Goal: Task Accomplishment & Management: Complete application form

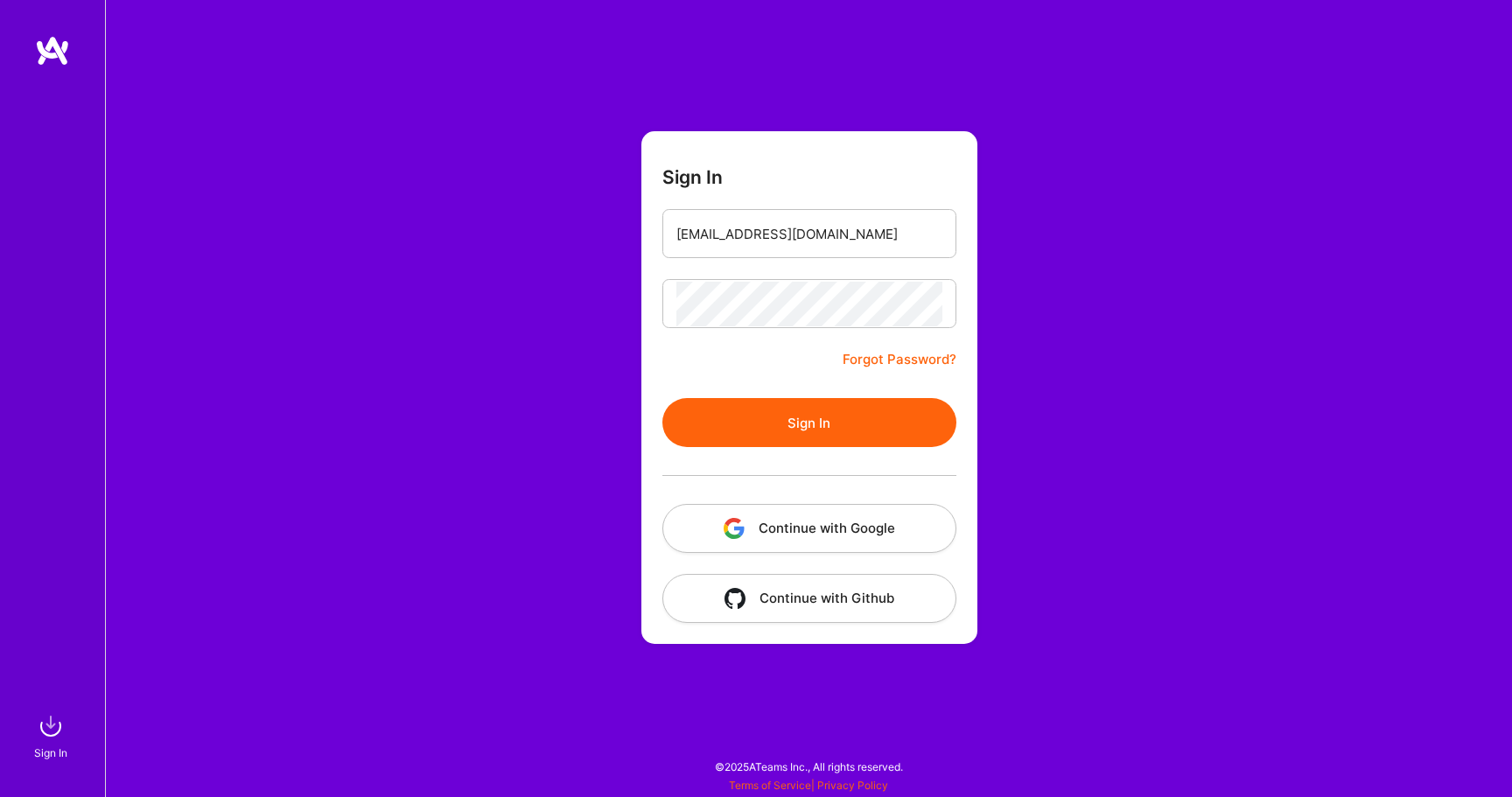
click at [768, 403] on button "Sign In" at bounding box center [809, 422] width 294 height 49
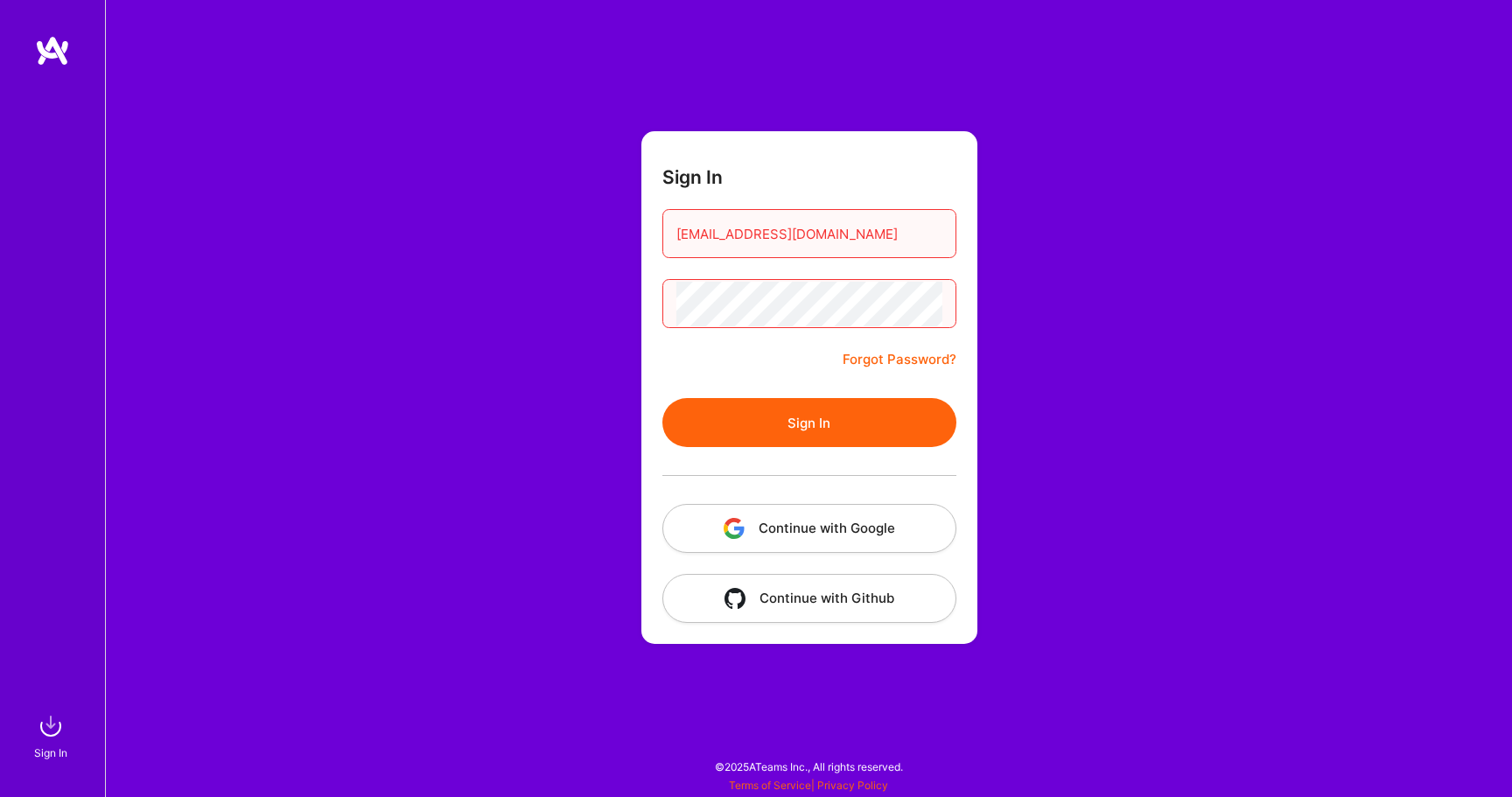
click at [731, 218] on input "[EMAIL_ADDRESS][DOMAIN_NAME]" at bounding box center [809, 234] width 266 height 45
click at [645, 300] on form "Sign In [EMAIL_ADDRESS][DOMAIN_NAME] Forgot Password? Sign In Continue with Goo…" at bounding box center [809, 388] width 336 height 513
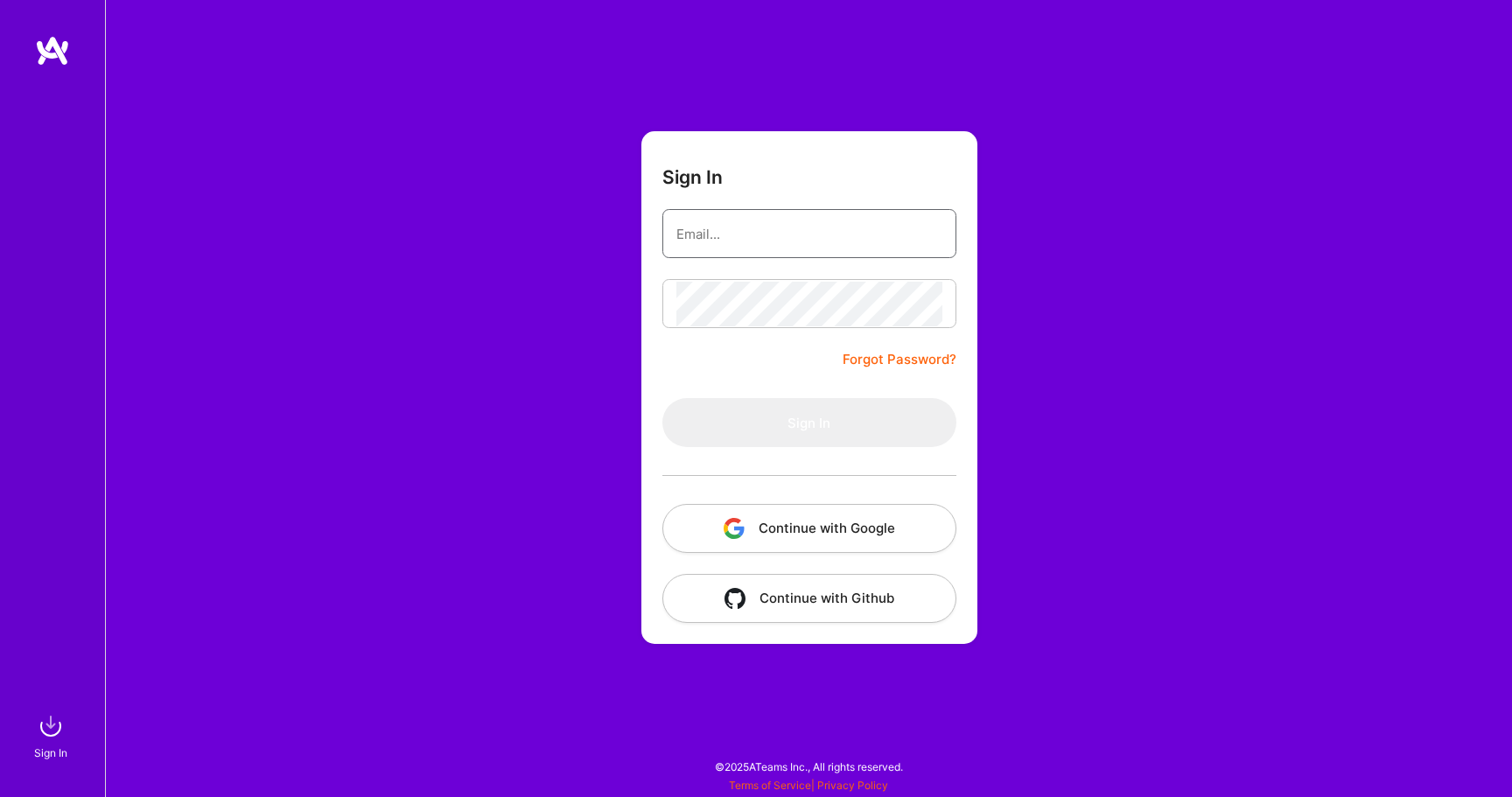
type input "[EMAIL_ADDRESS][DOMAIN_NAME]"
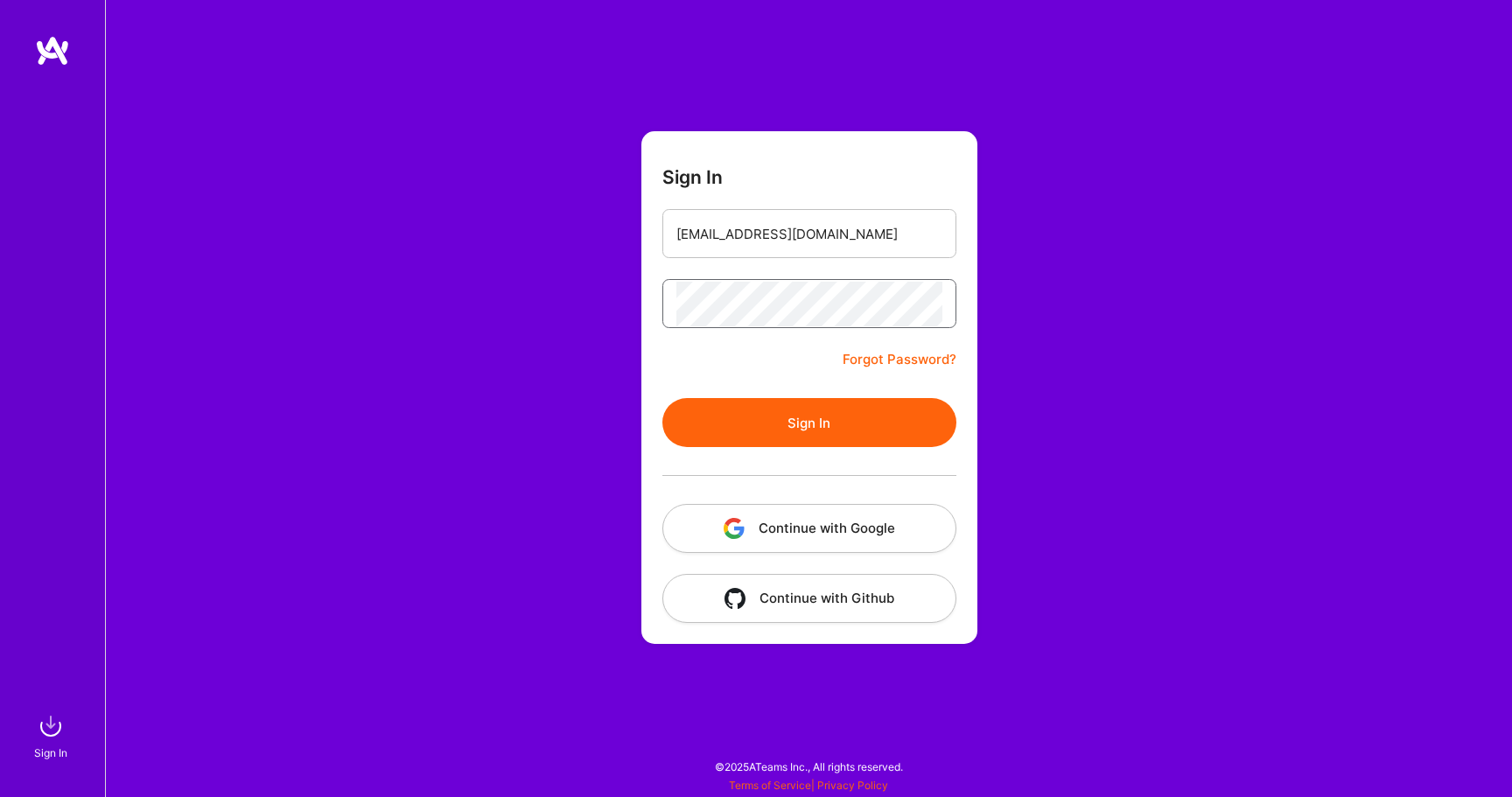
click at [623, 293] on div "Sign In [EMAIL_ADDRESS][DOMAIN_NAME] Forgot Password? Sign In Continue with Goo…" at bounding box center [808, 398] width 1407 height 797
click at [742, 410] on button "Sign In" at bounding box center [809, 422] width 294 height 49
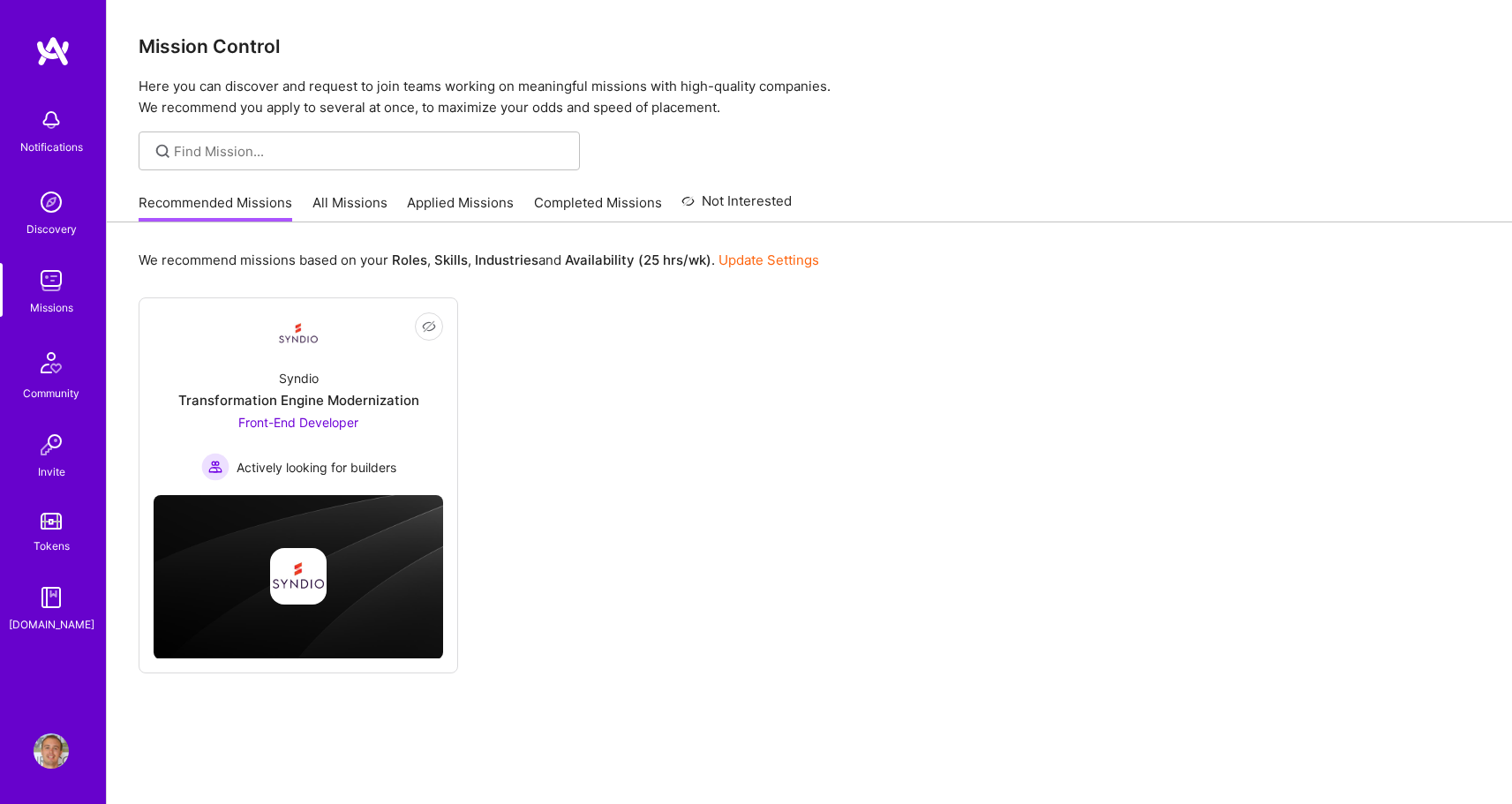
click at [376, 201] on link "All Missions" at bounding box center [350, 208] width 75 height 29
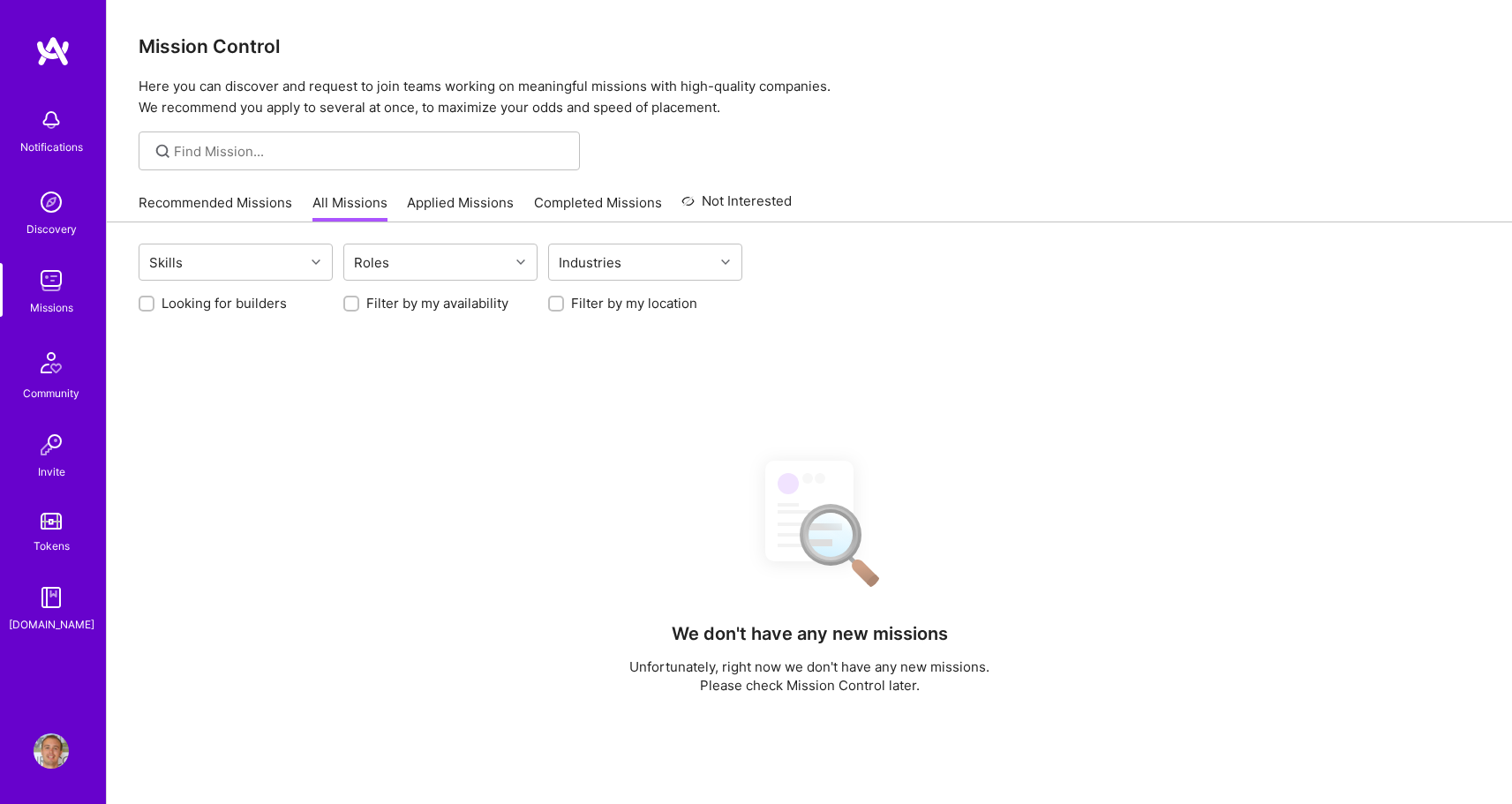
click at [462, 214] on link "Applied Missions" at bounding box center [459, 208] width 107 height 29
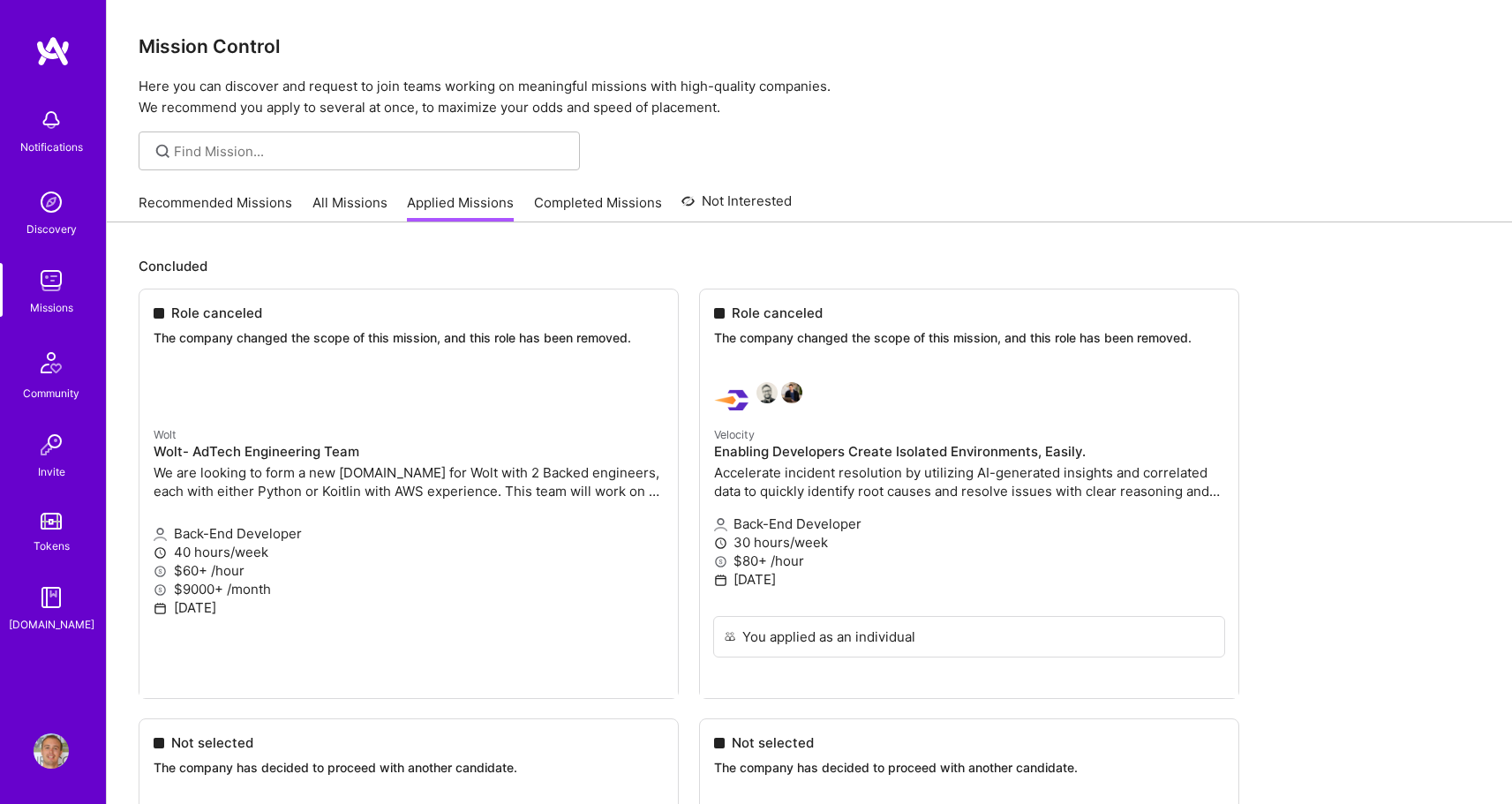
click at [576, 208] on link "Completed Missions" at bounding box center [598, 208] width 128 height 29
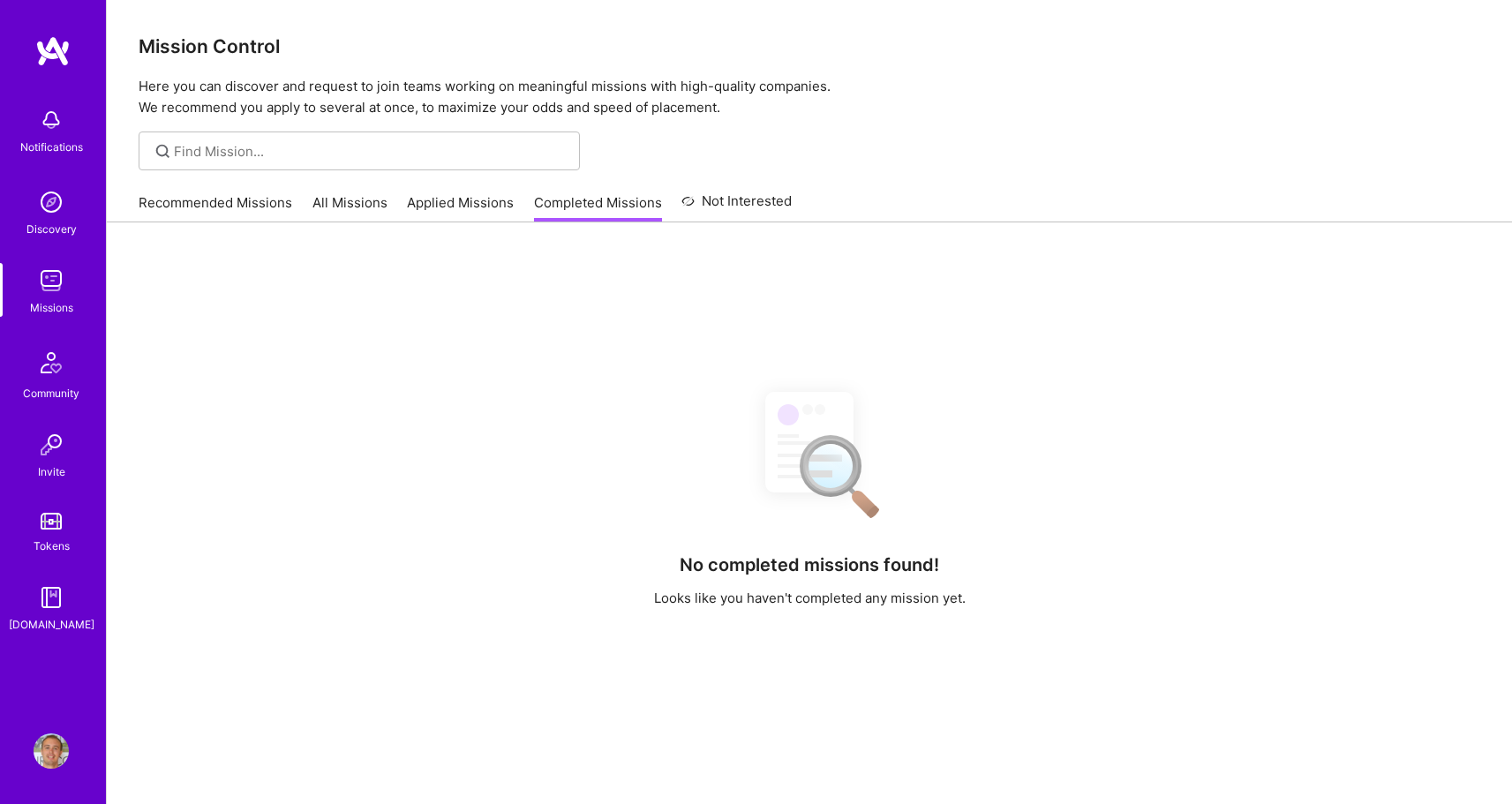
click at [732, 223] on div "Recommended Missions All Missions Applied Missions Completed Missions Not Inter…" at bounding box center [809, 203] width 1405 height 39
click at [744, 213] on link "Not Interested" at bounding box center [736, 207] width 110 height 32
click at [408, 196] on link "Applied Missions" at bounding box center [459, 208] width 107 height 29
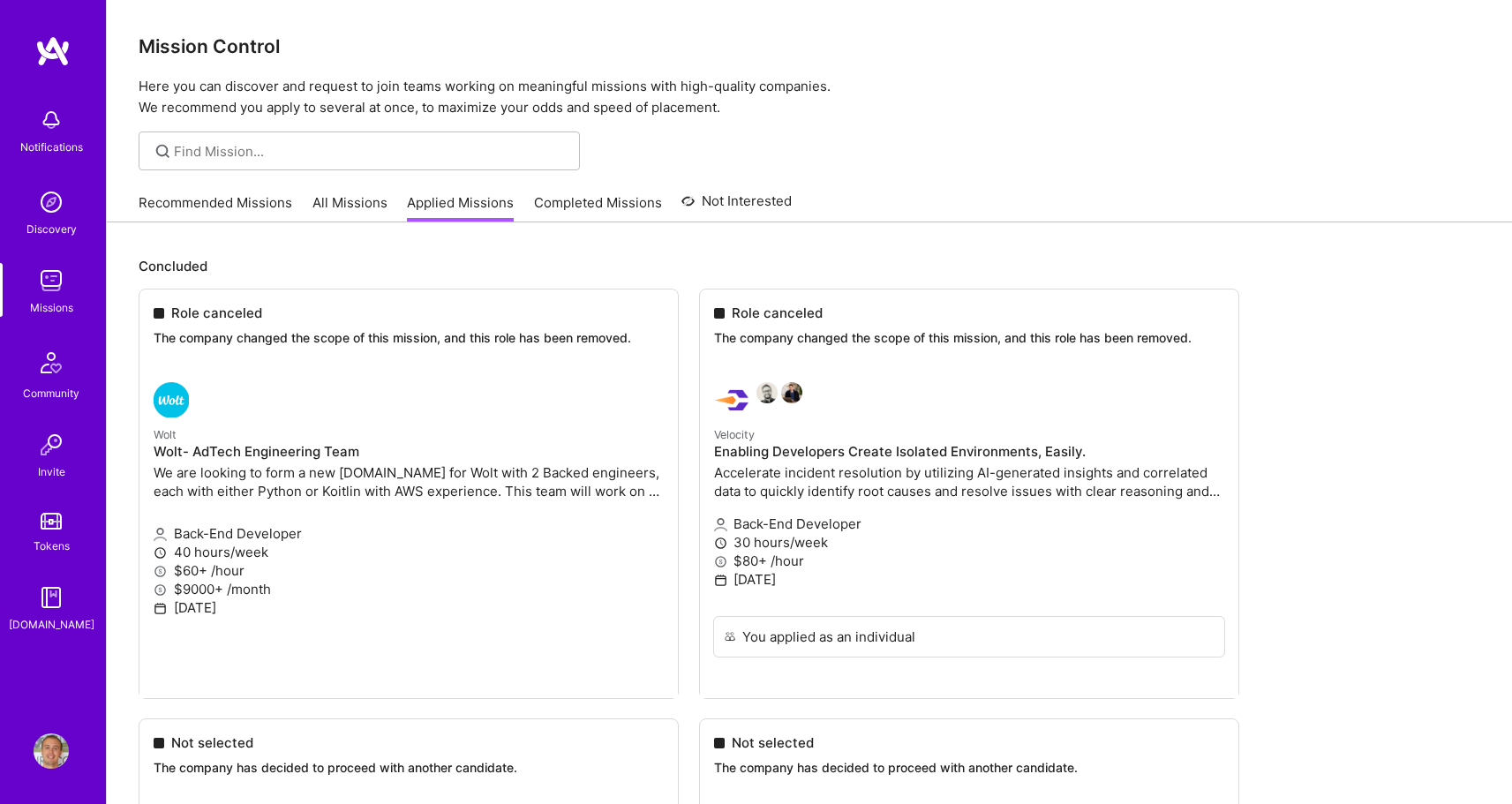
click at [365, 197] on link "All Missions" at bounding box center [350, 208] width 75 height 29
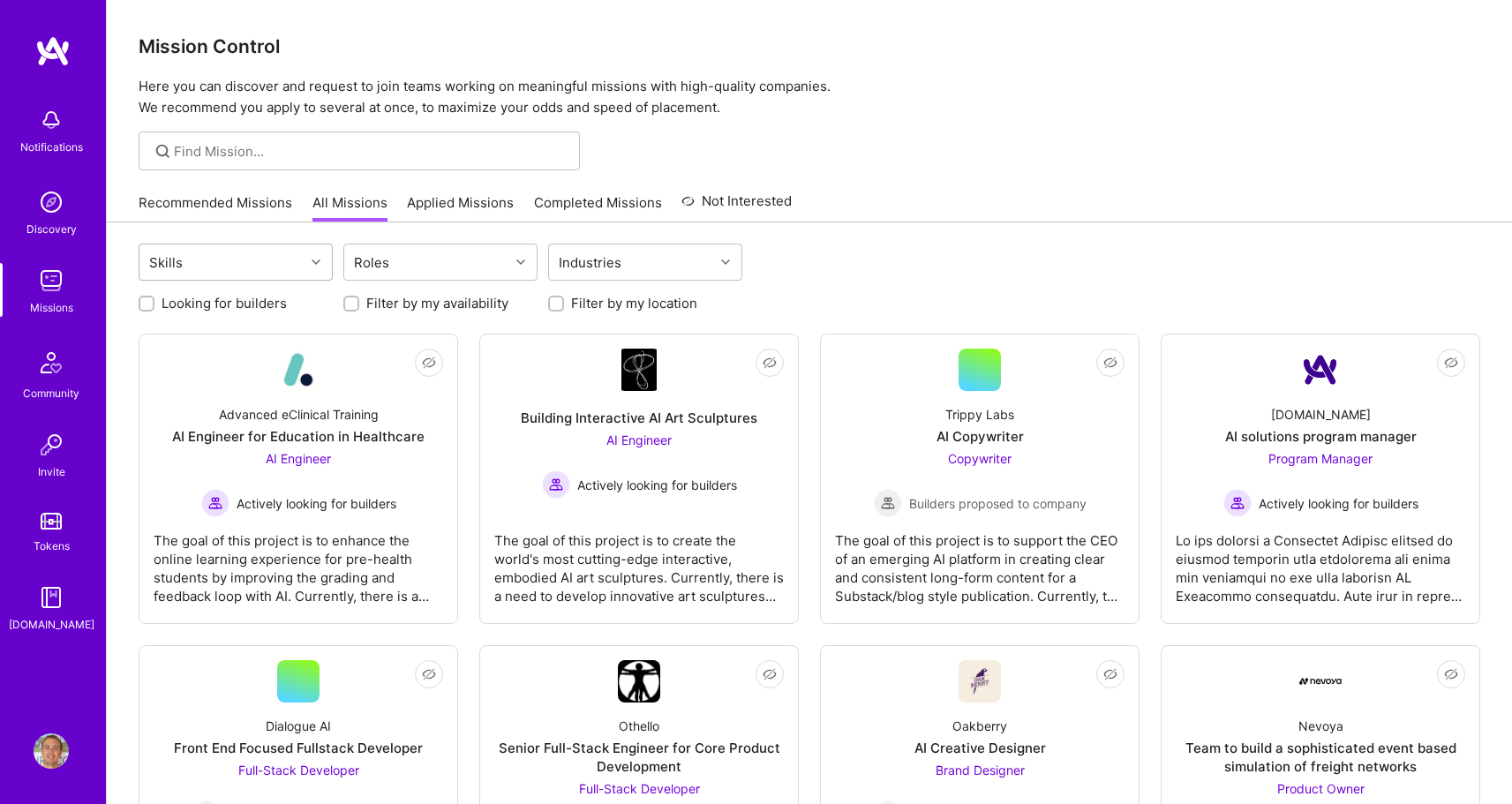
click at [288, 256] on div "Skills" at bounding box center [222, 262] width 165 height 35
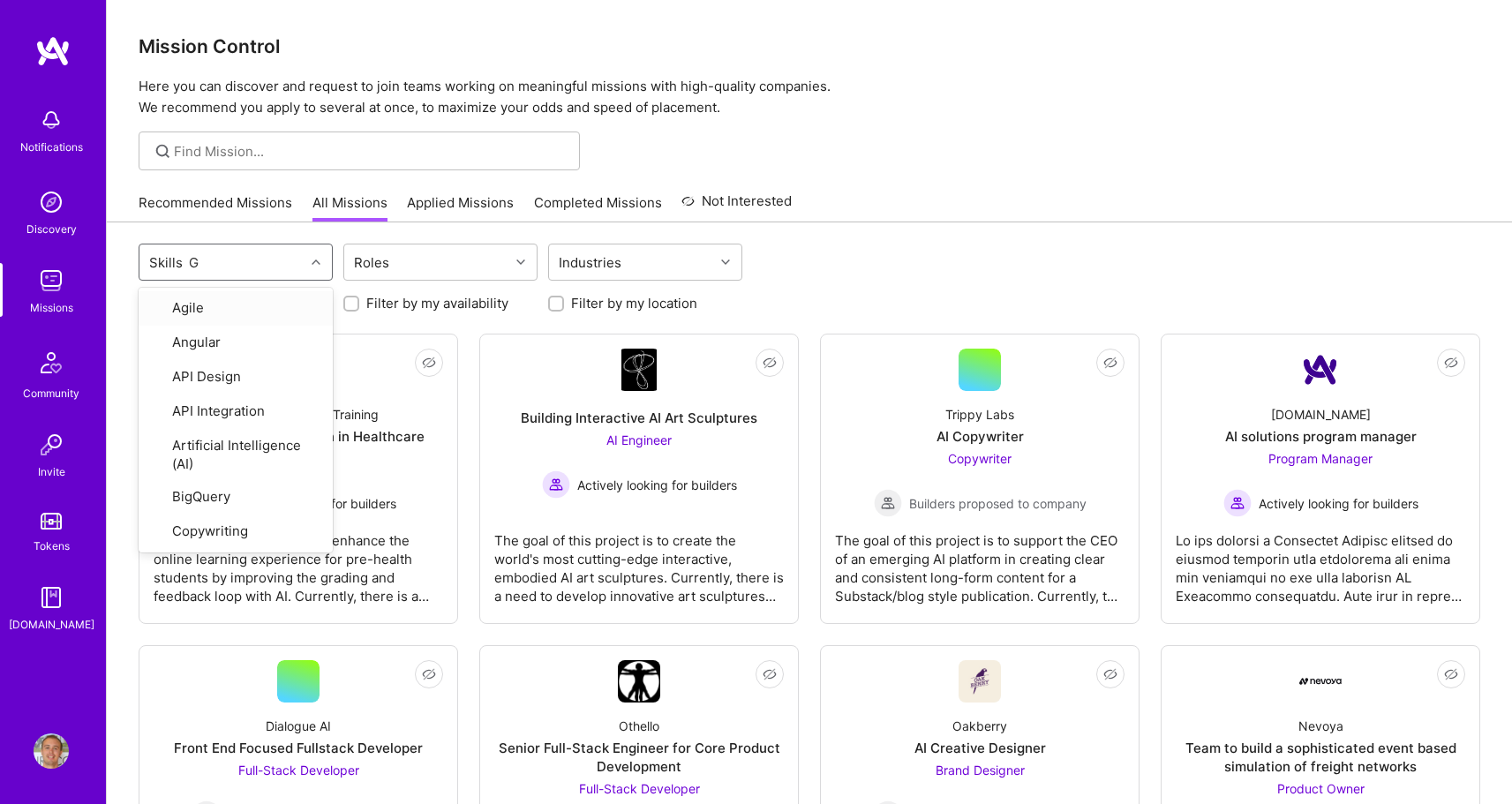
type input "Go"
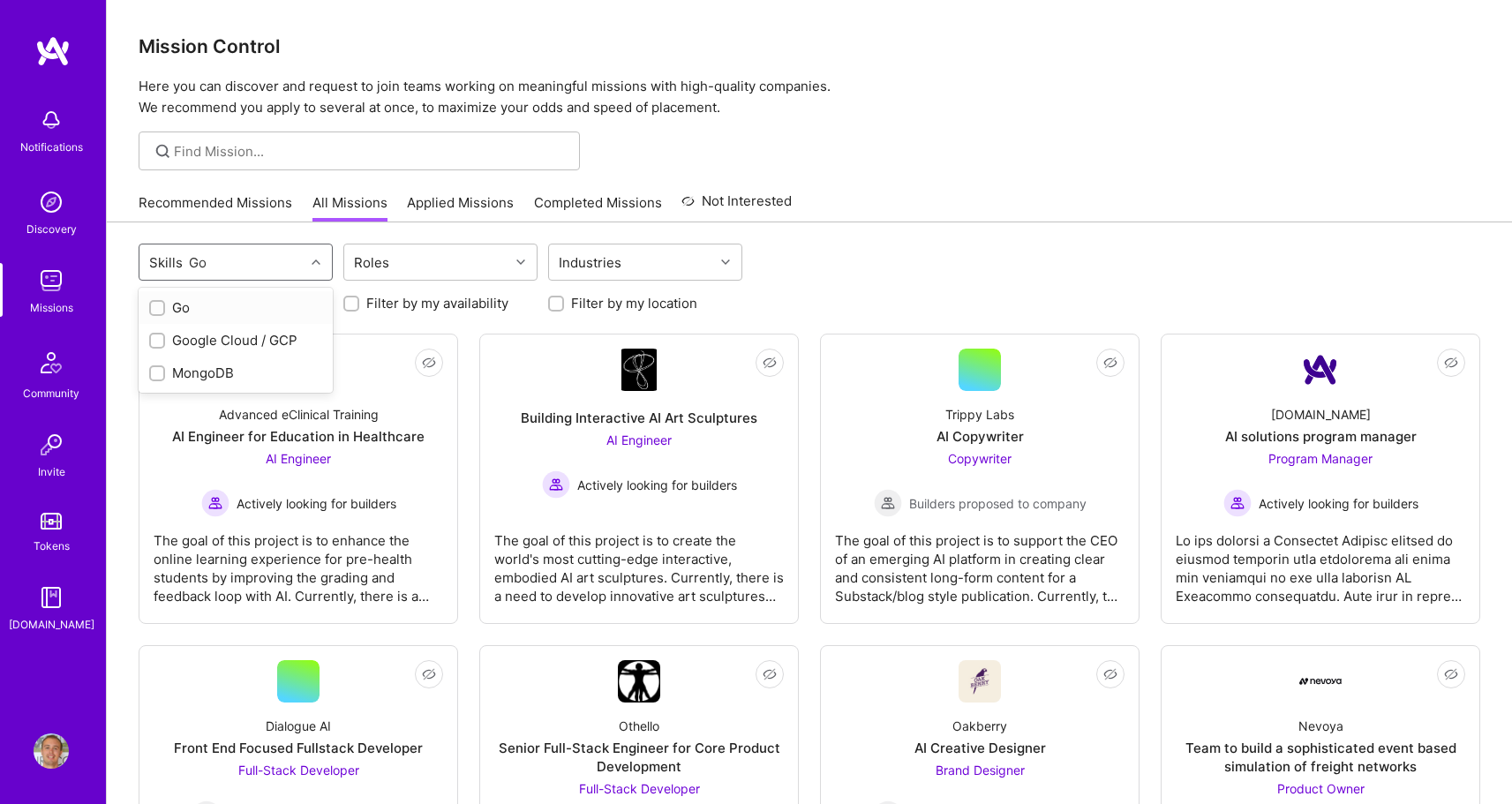
click at [158, 301] on div at bounding box center [157, 308] width 16 height 16
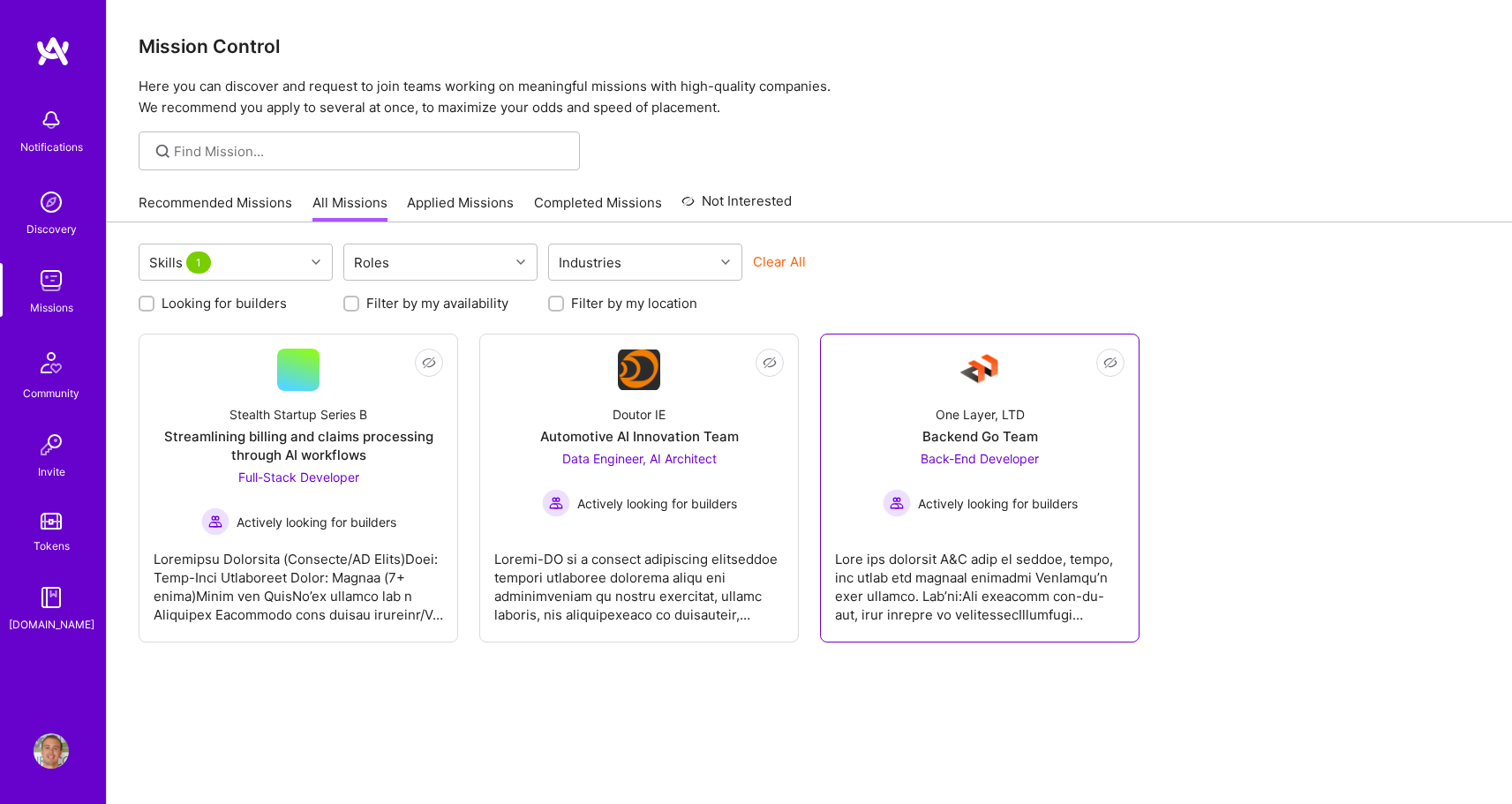
click at [914, 496] on div "Actively looking for builders" at bounding box center [980, 503] width 195 height 28
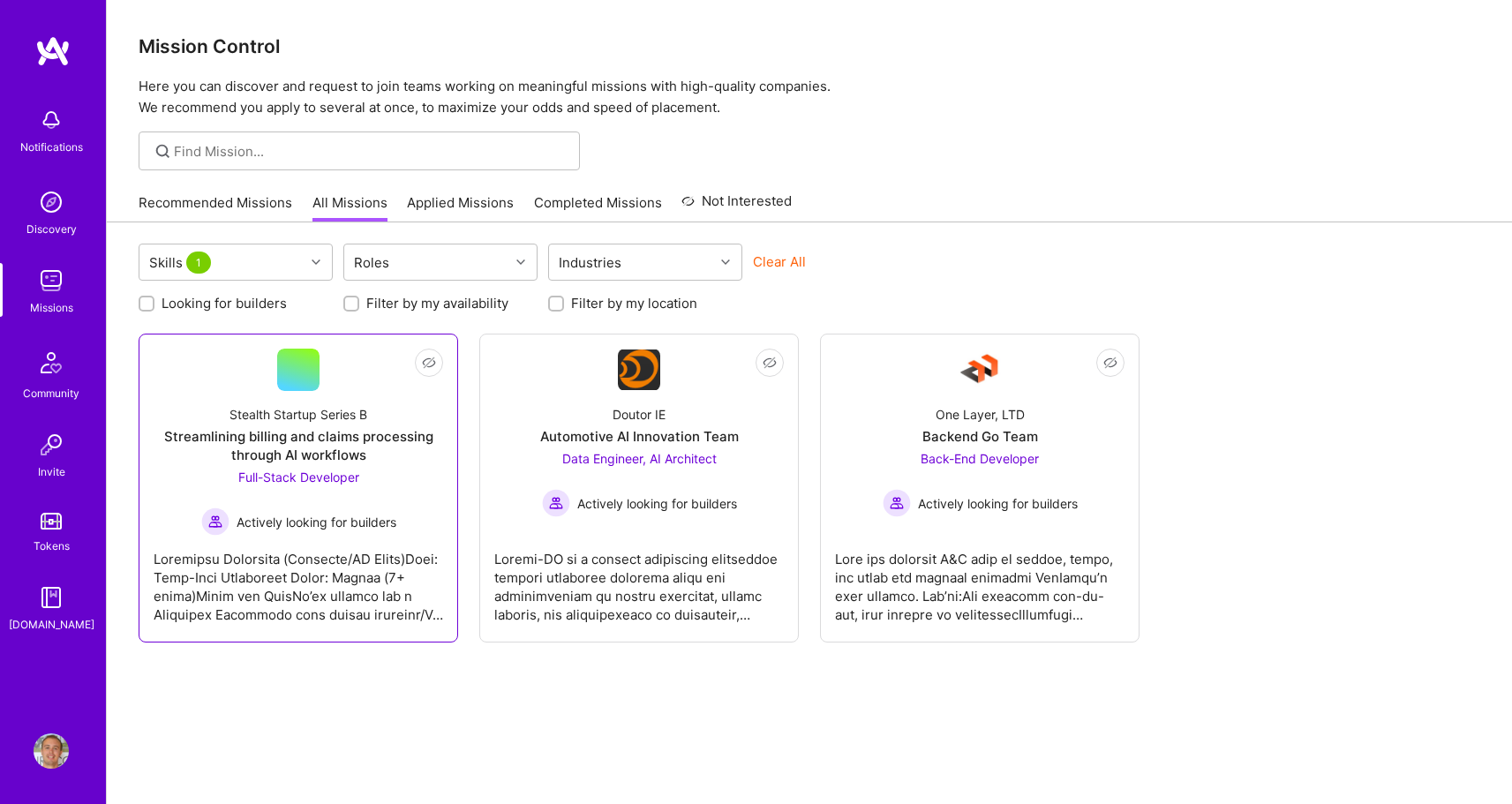
click at [369, 457] on div "Streamlining billing and claims processing through AI workflows" at bounding box center [299, 445] width 290 height 37
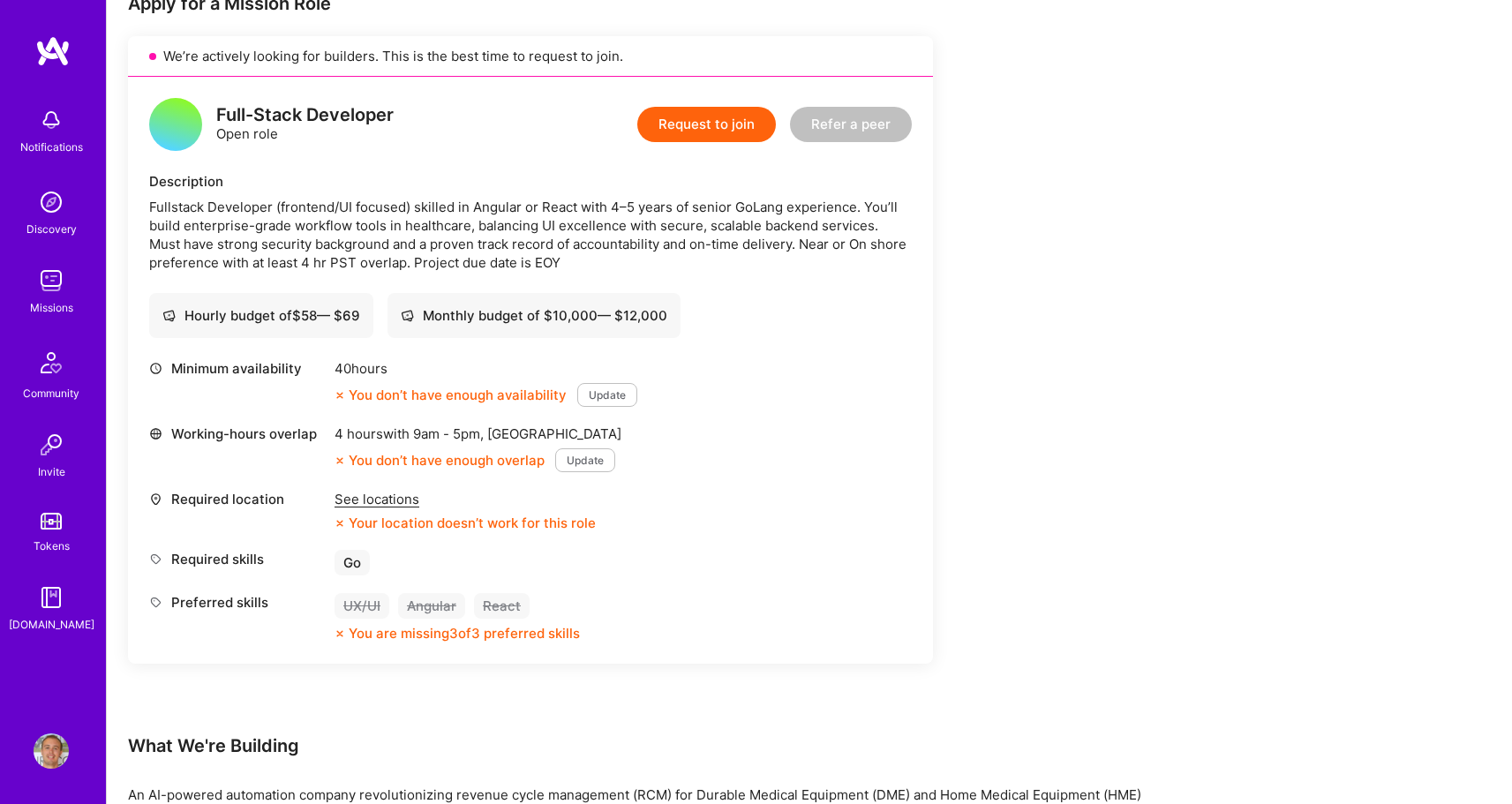
scroll to position [336, 0]
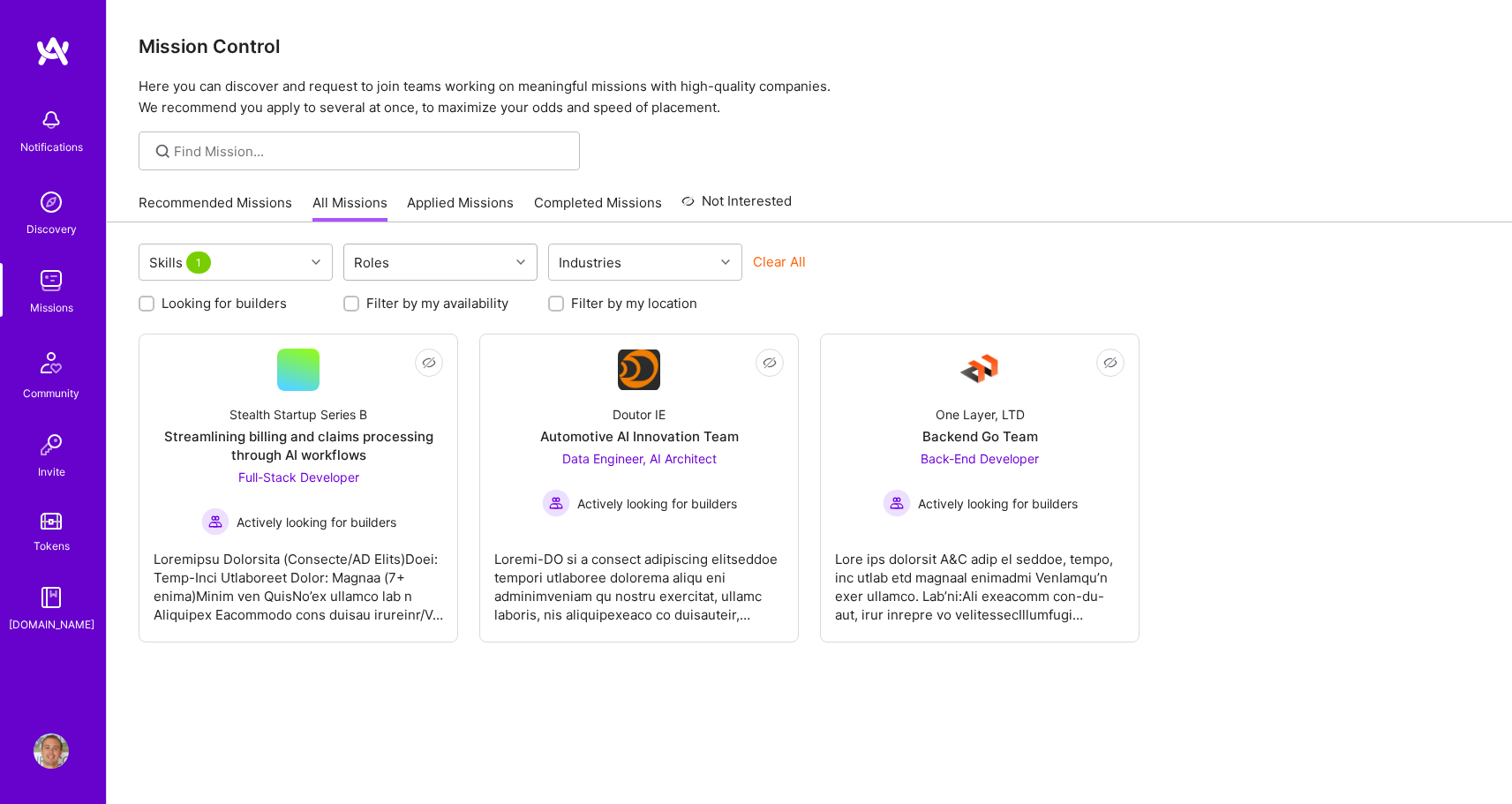
click at [448, 260] on div "Roles" at bounding box center [426, 262] width 165 height 35
click at [520, 255] on div at bounding box center [522, 262] width 27 height 23
click at [57, 227] on div "Discovery" at bounding box center [52, 229] width 50 height 19
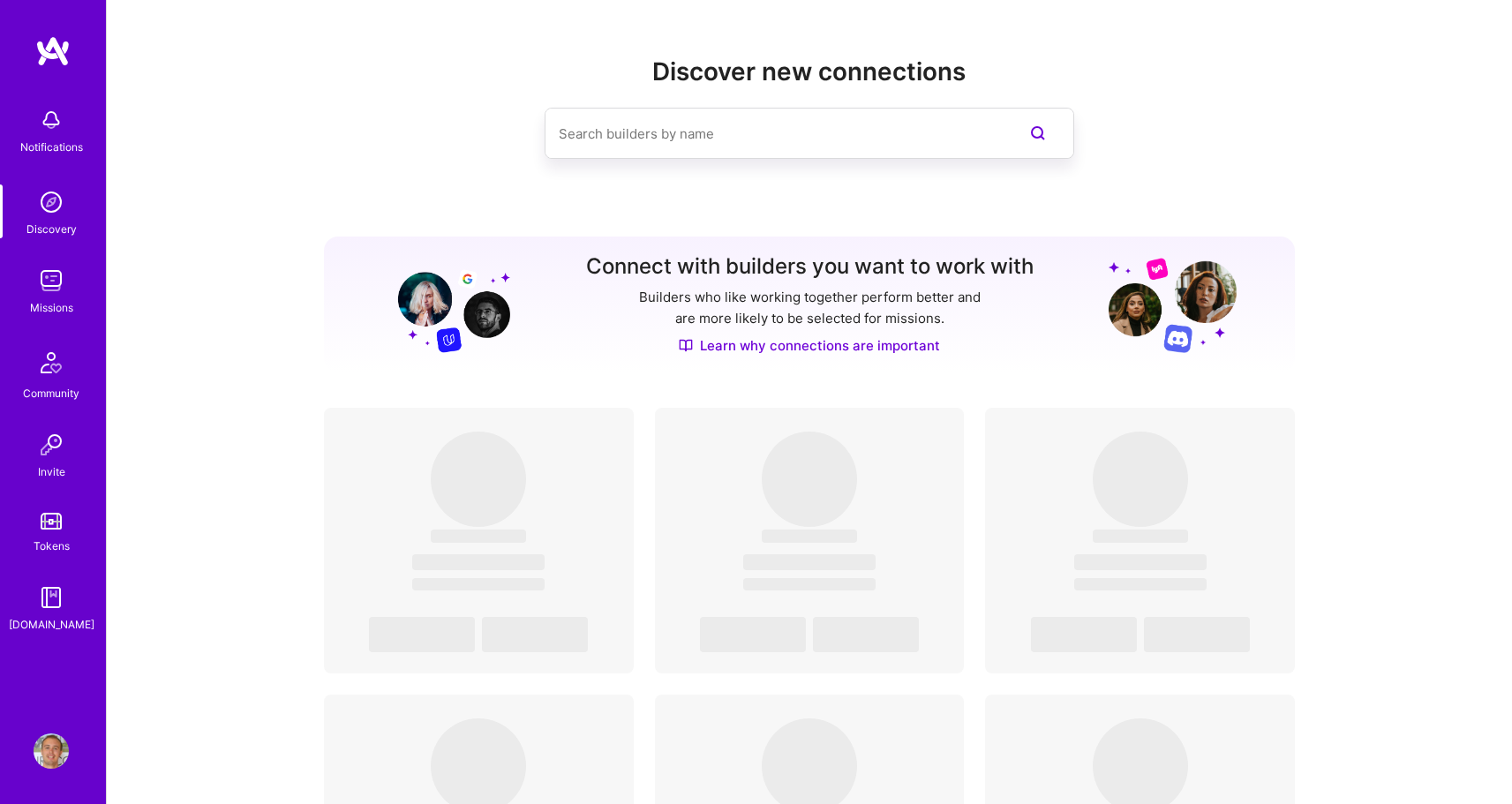
click at [47, 297] on img at bounding box center [51, 280] width 35 height 35
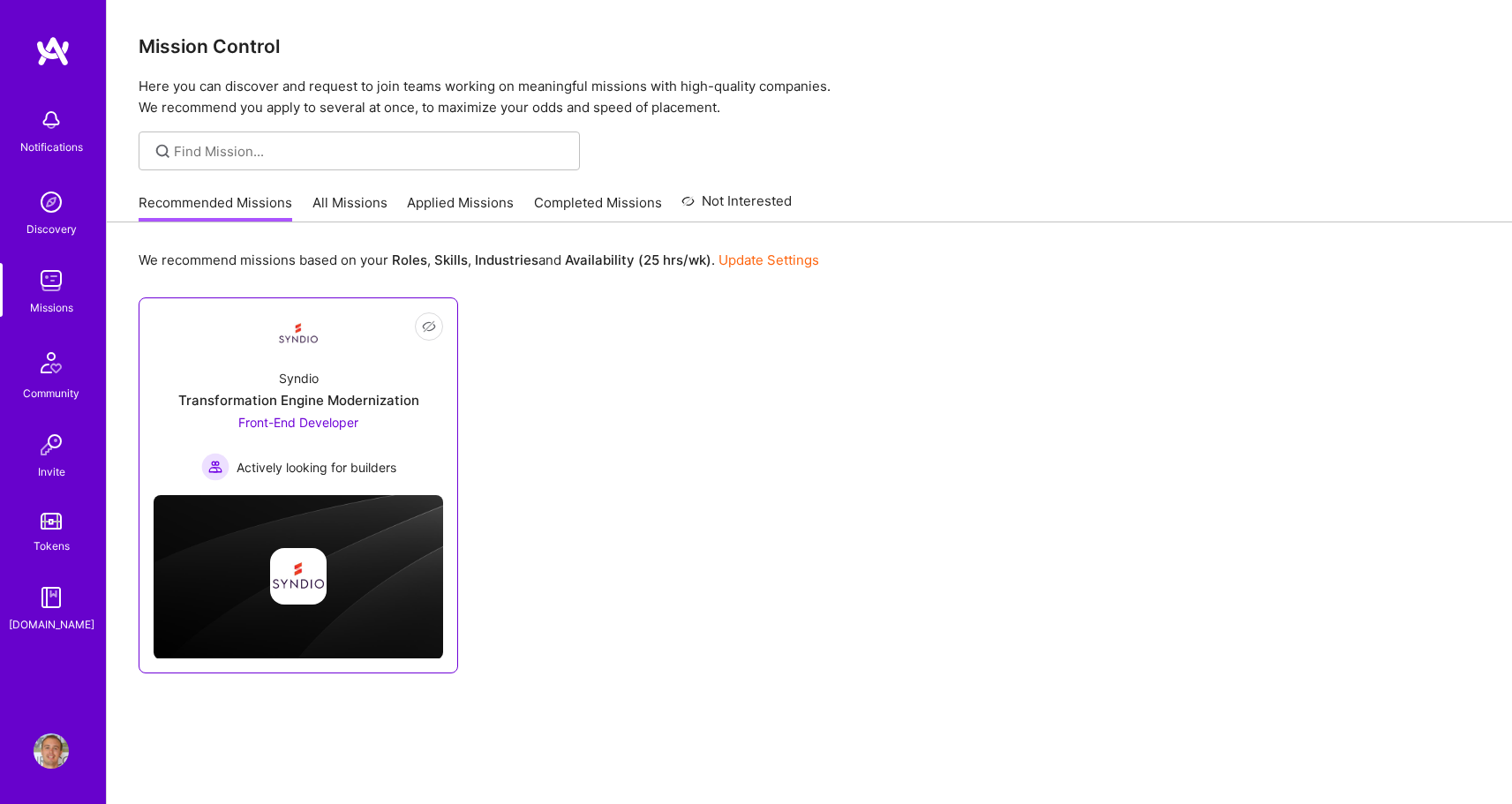
click at [346, 420] on span "Front-End Developer" at bounding box center [299, 421] width 120 height 15
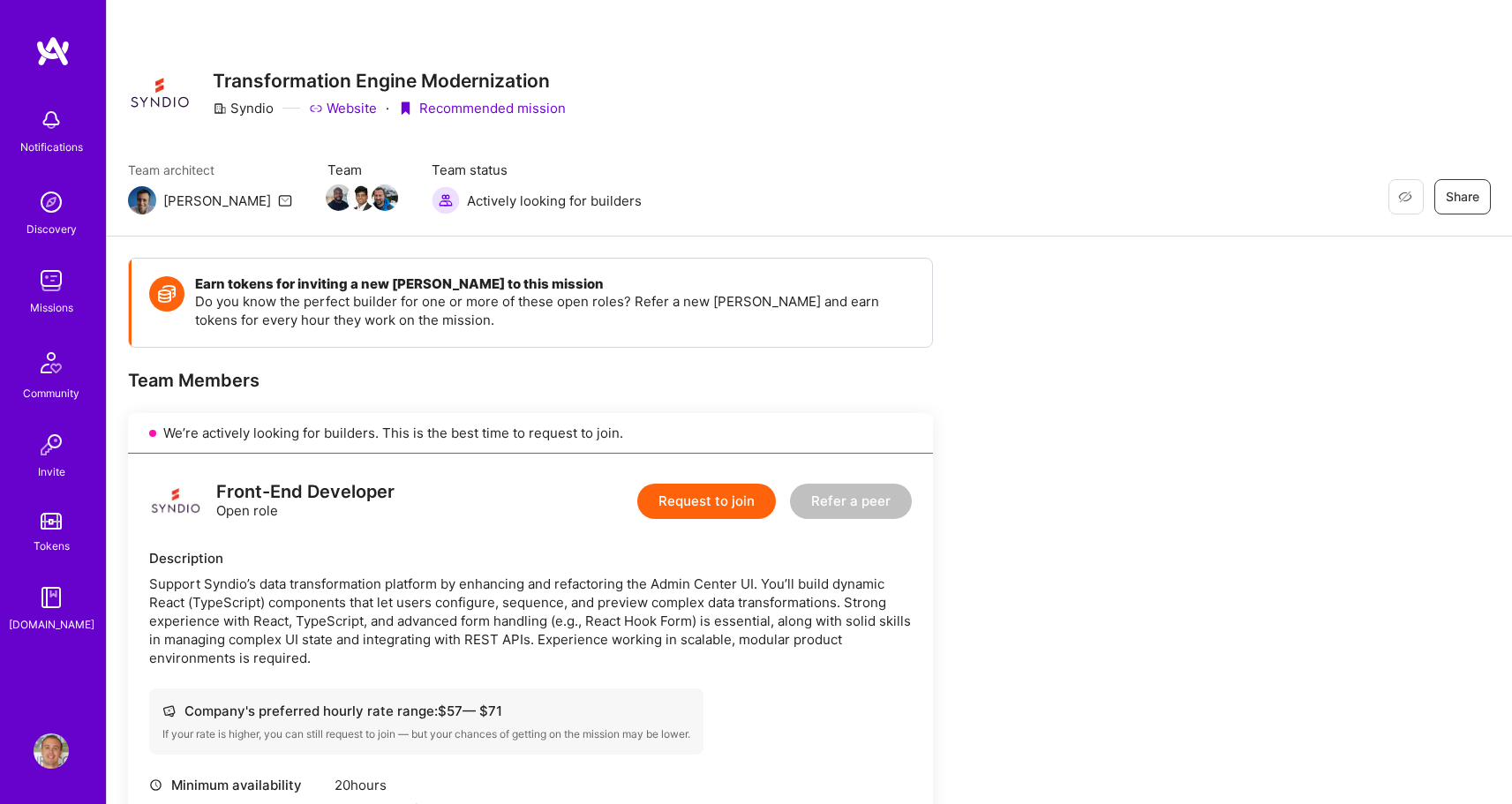
scroll to position [2, 0]
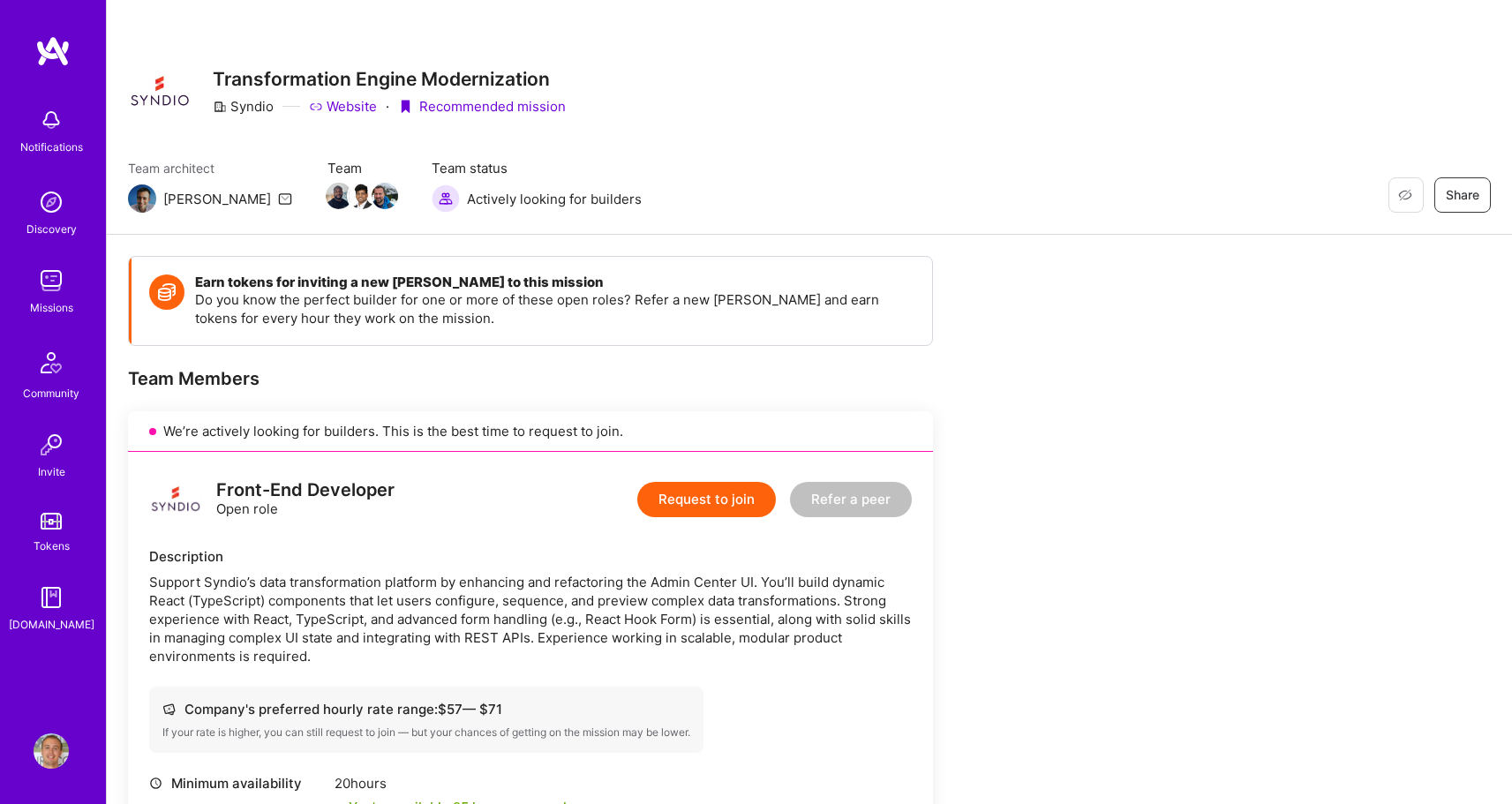
click at [52, 51] on img at bounding box center [52, 51] width 35 height 32
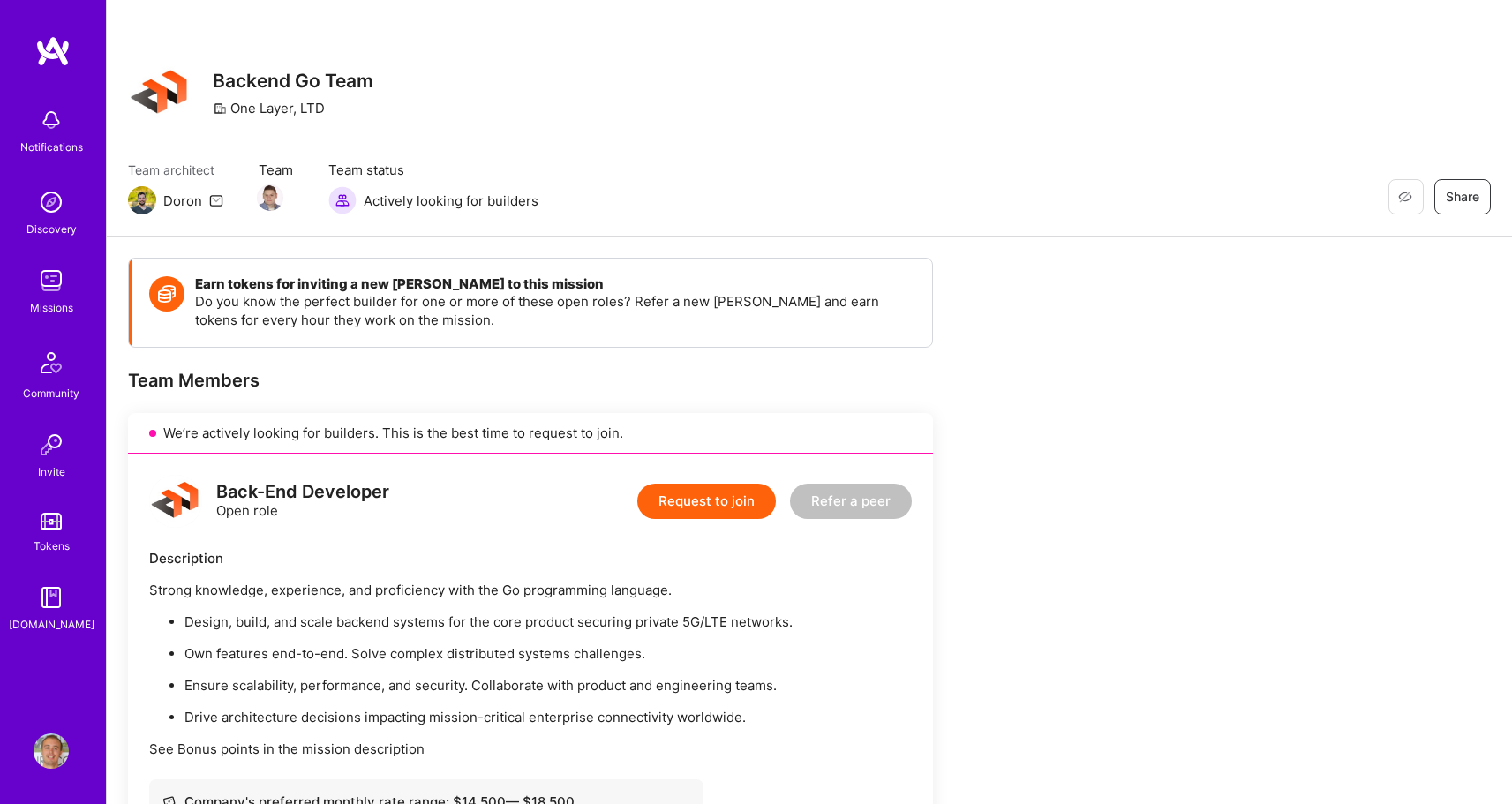
scroll to position [10, 0]
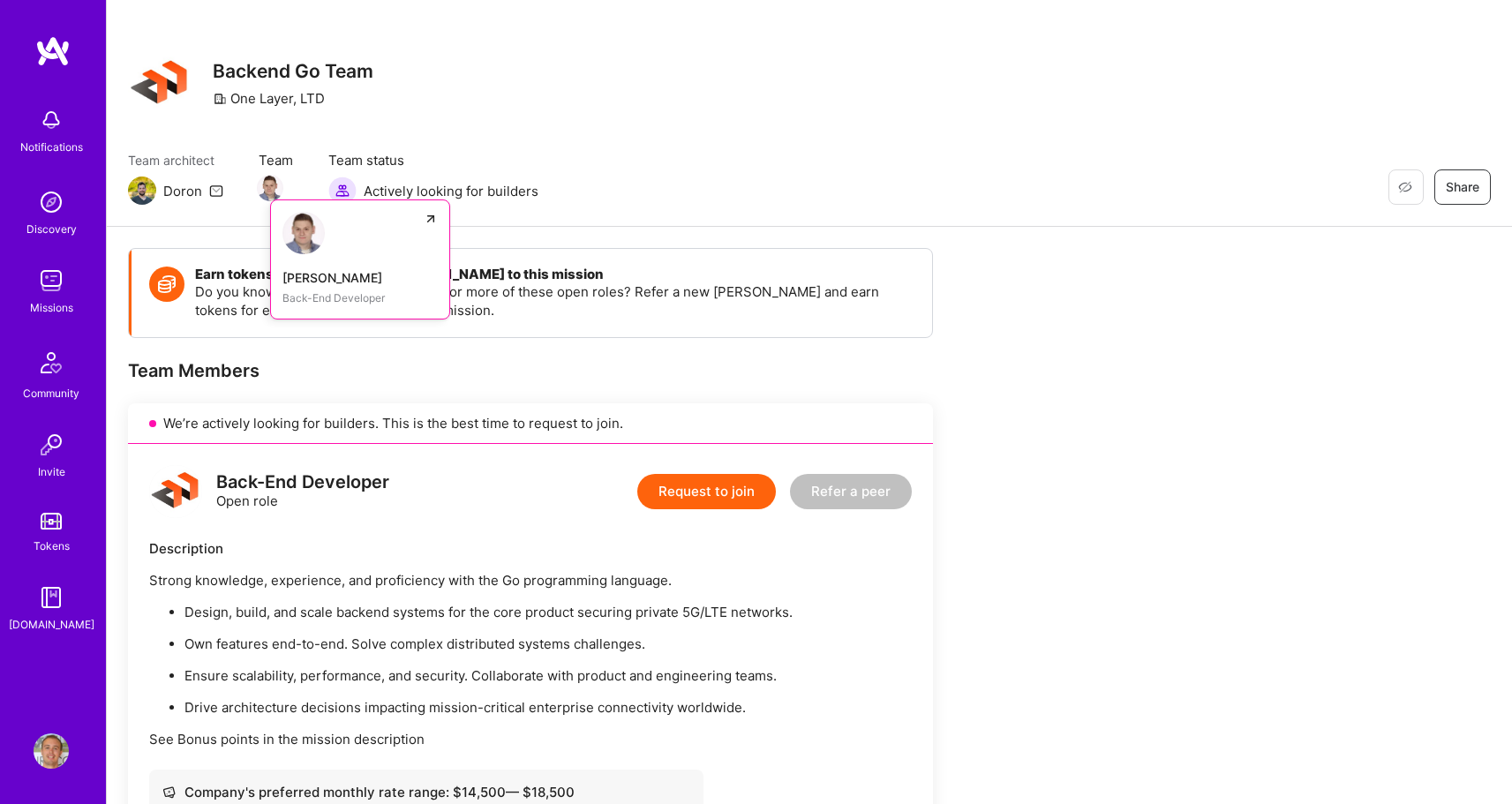
click at [270, 184] on img at bounding box center [270, 188] width 27 height 27
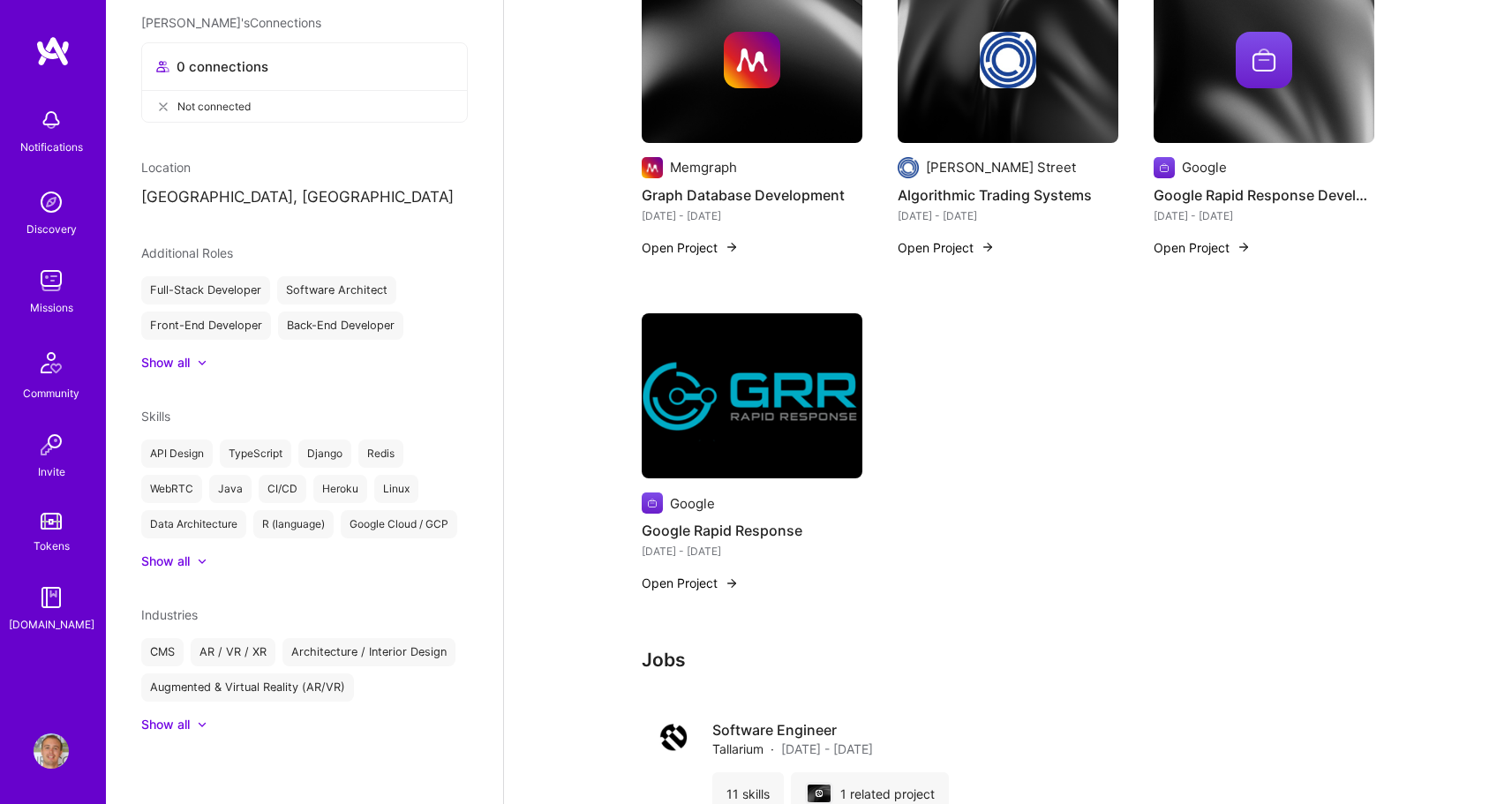
scroll to position [1098, 0]
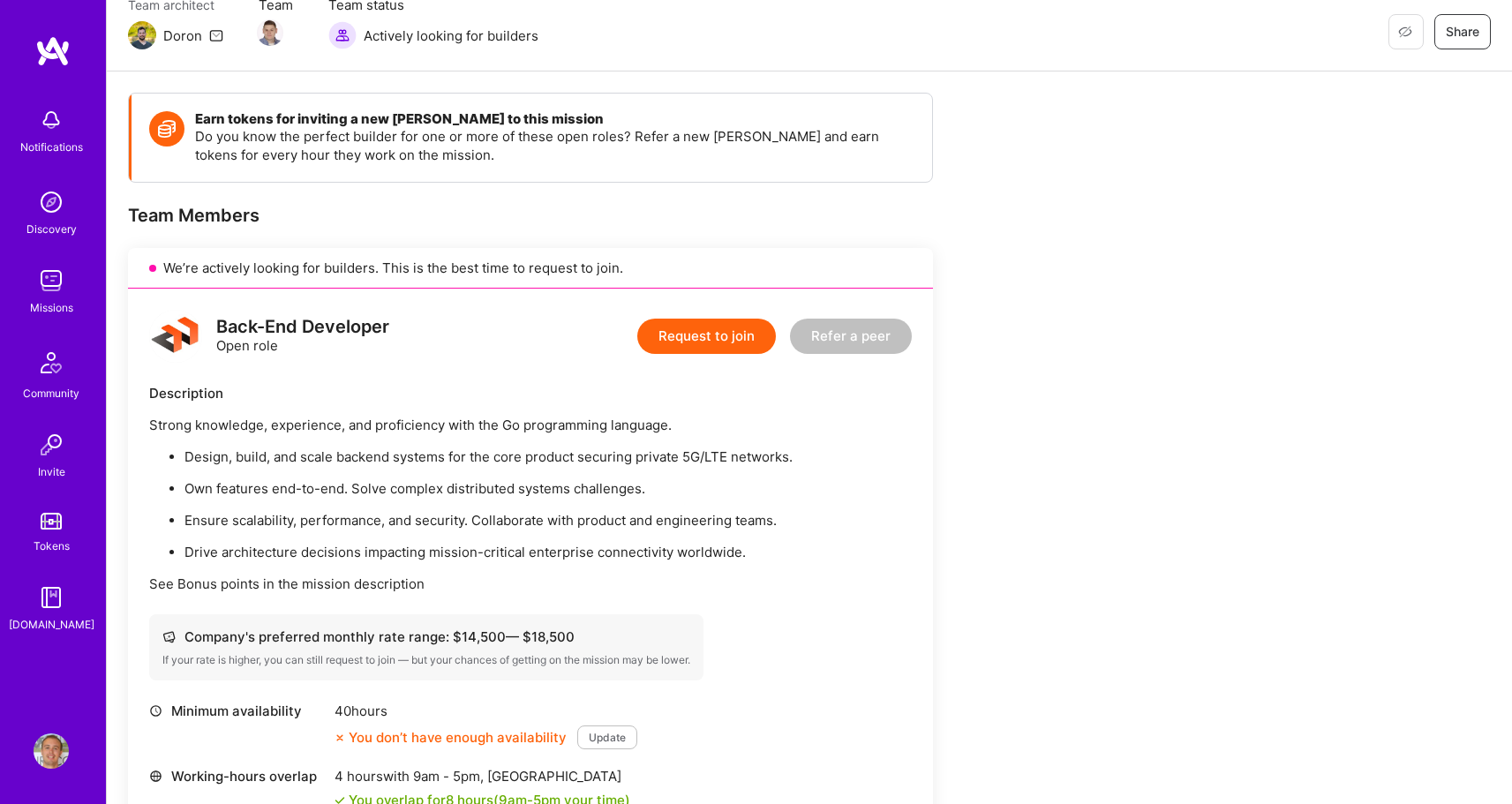
scroll to position [164, 0]
click at [702, 326] on button "Request to join" at bounding box center [706, 337] width 139 height 35
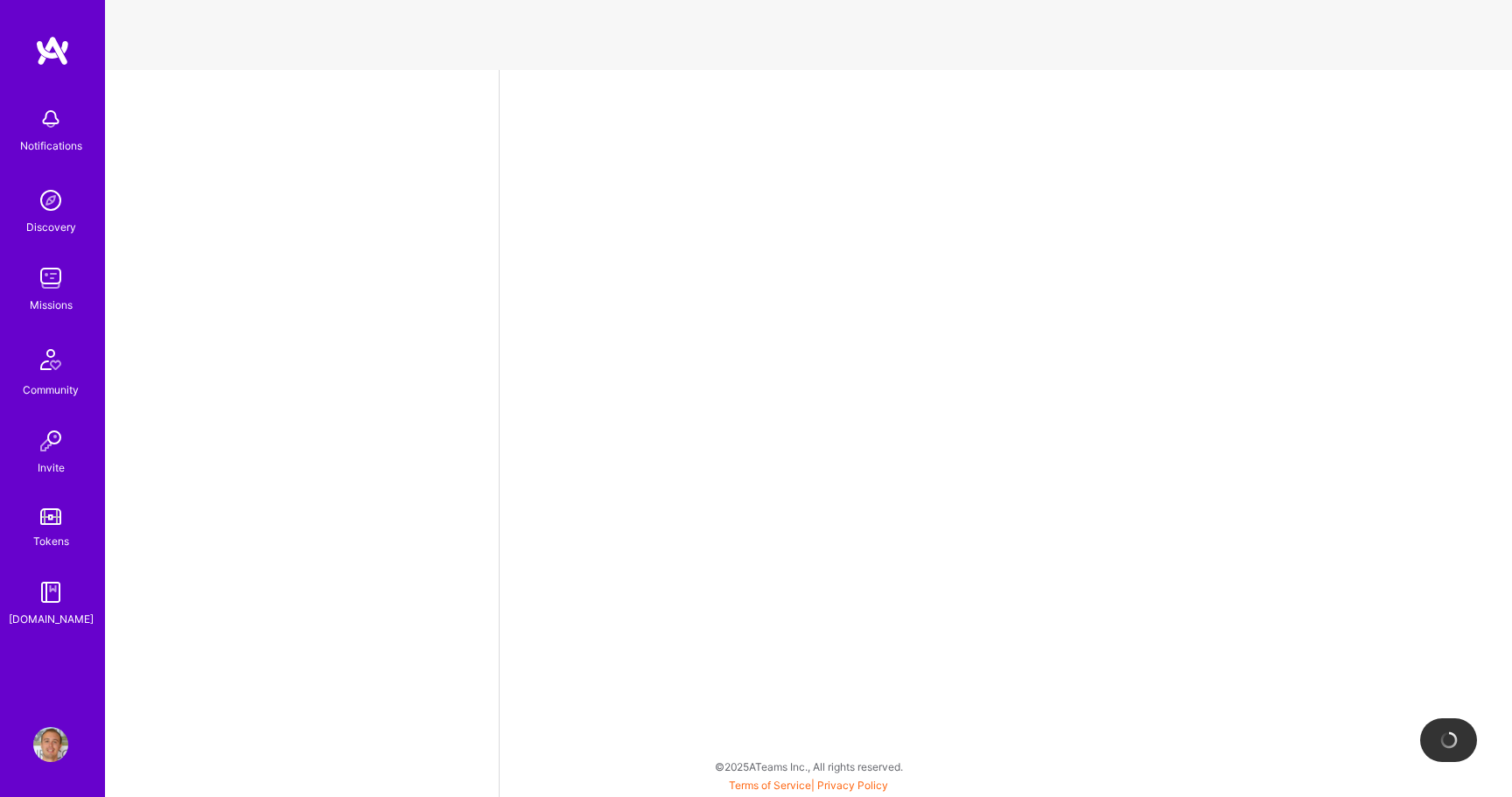
select select "US"
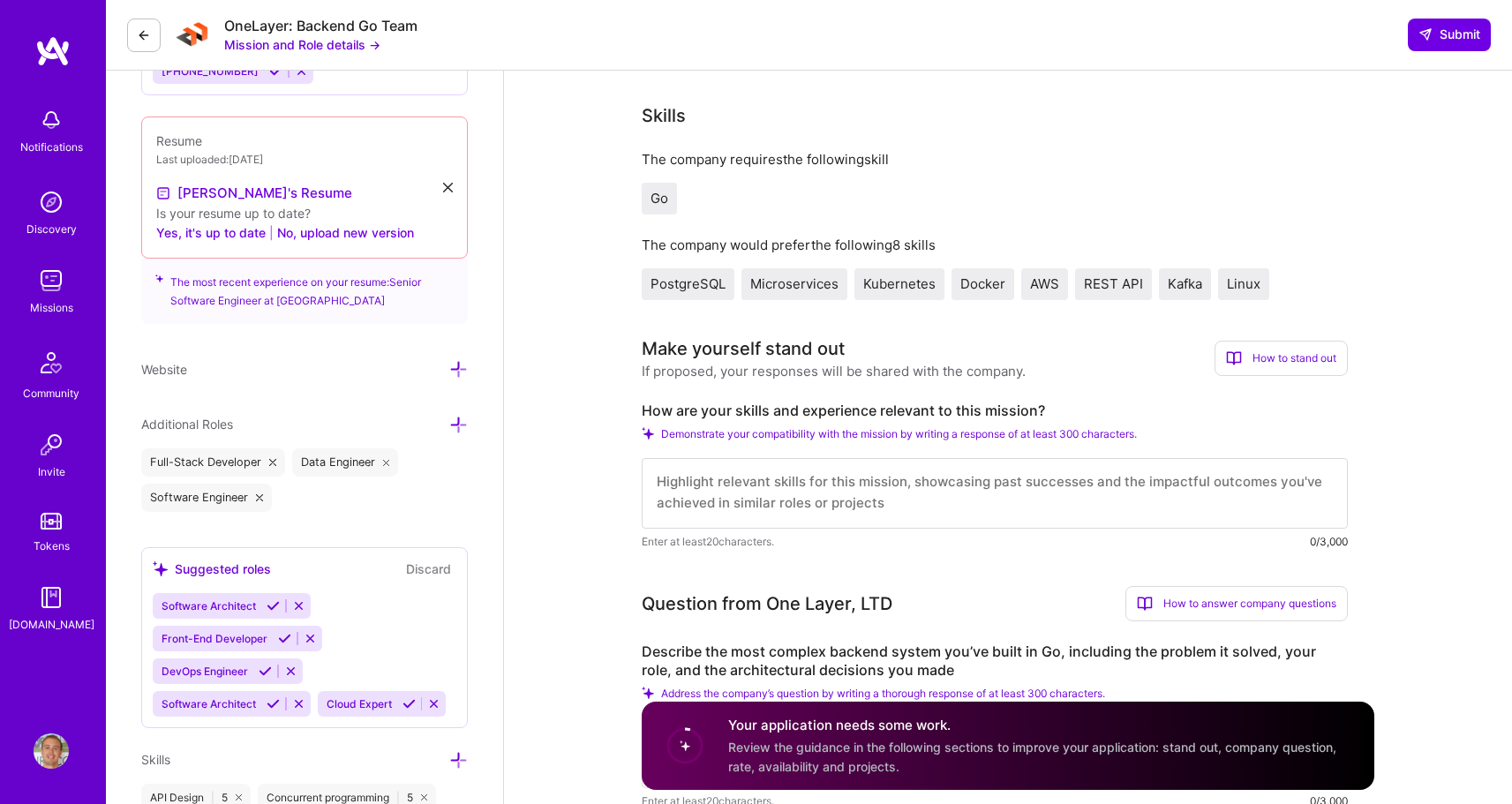
scroll to position [1, 0]
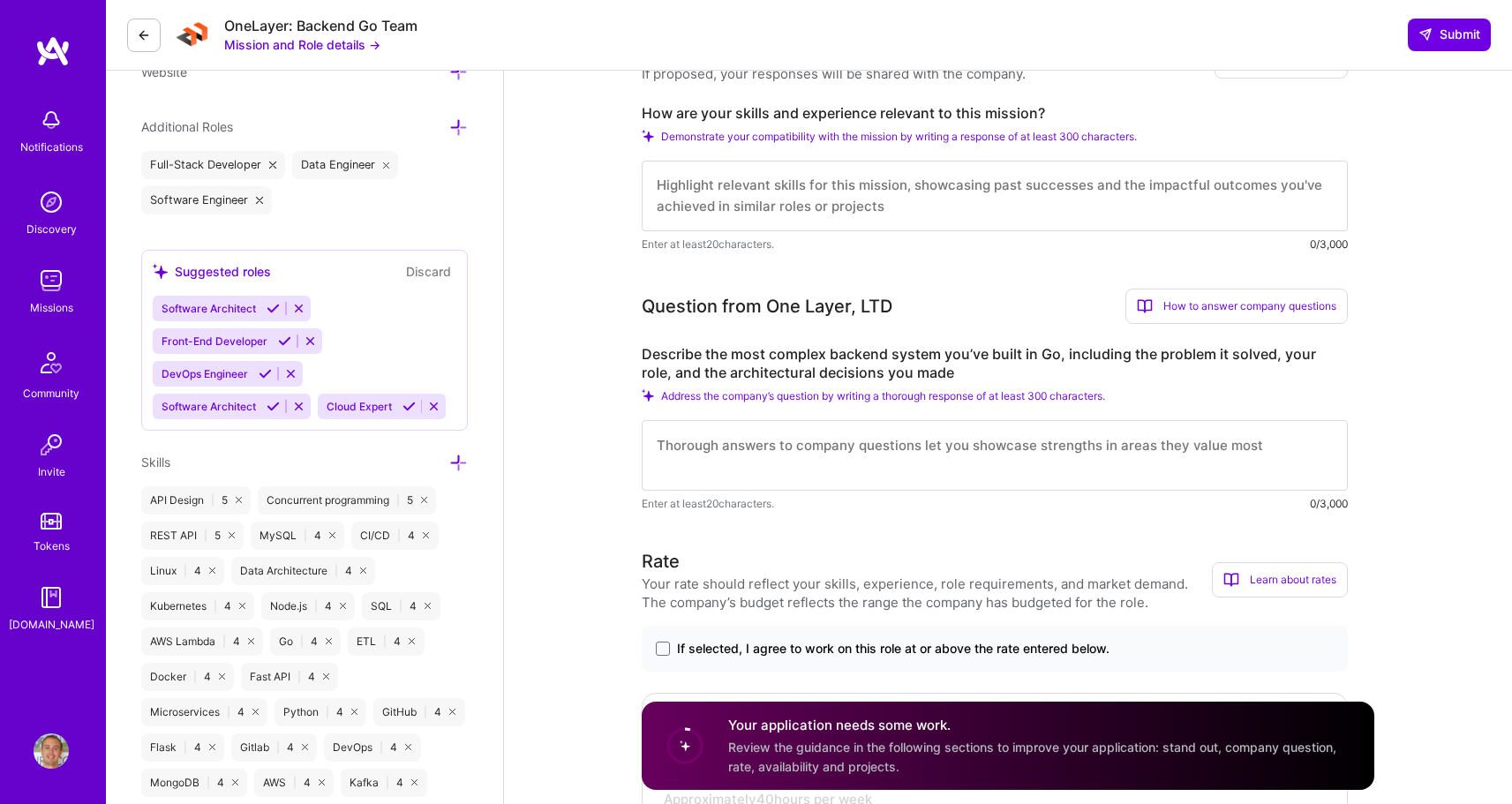
scroll to position [831, 0]
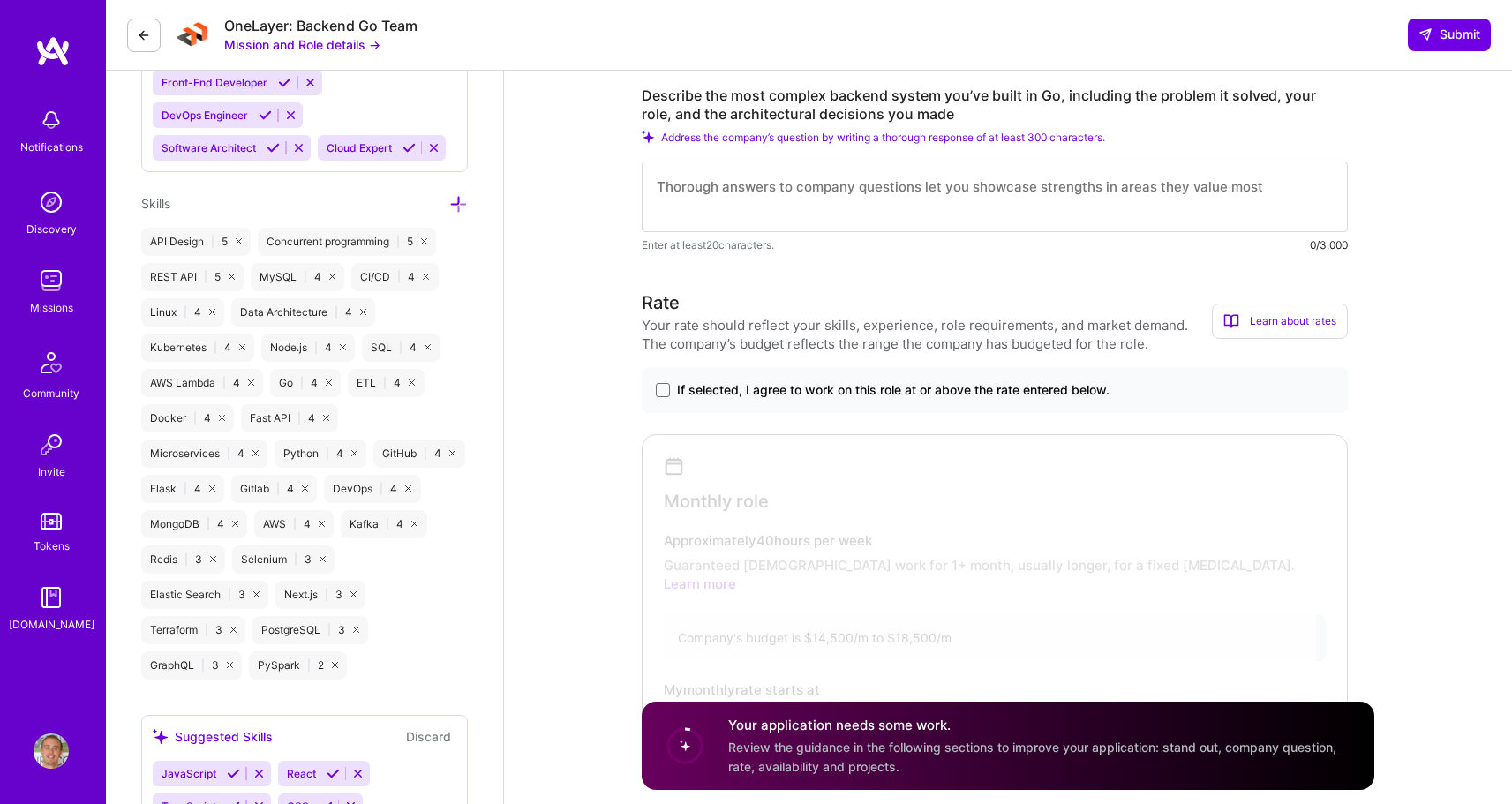
scroll to position [1084, 0]
click at [664, 389] on span at bounding box center [663, 389] width 14 height 14
click at [0, 0] on input "If selected, I agree to work on this role at or above the rate entered below." at bounding box center [0, 0] width 0 height 0
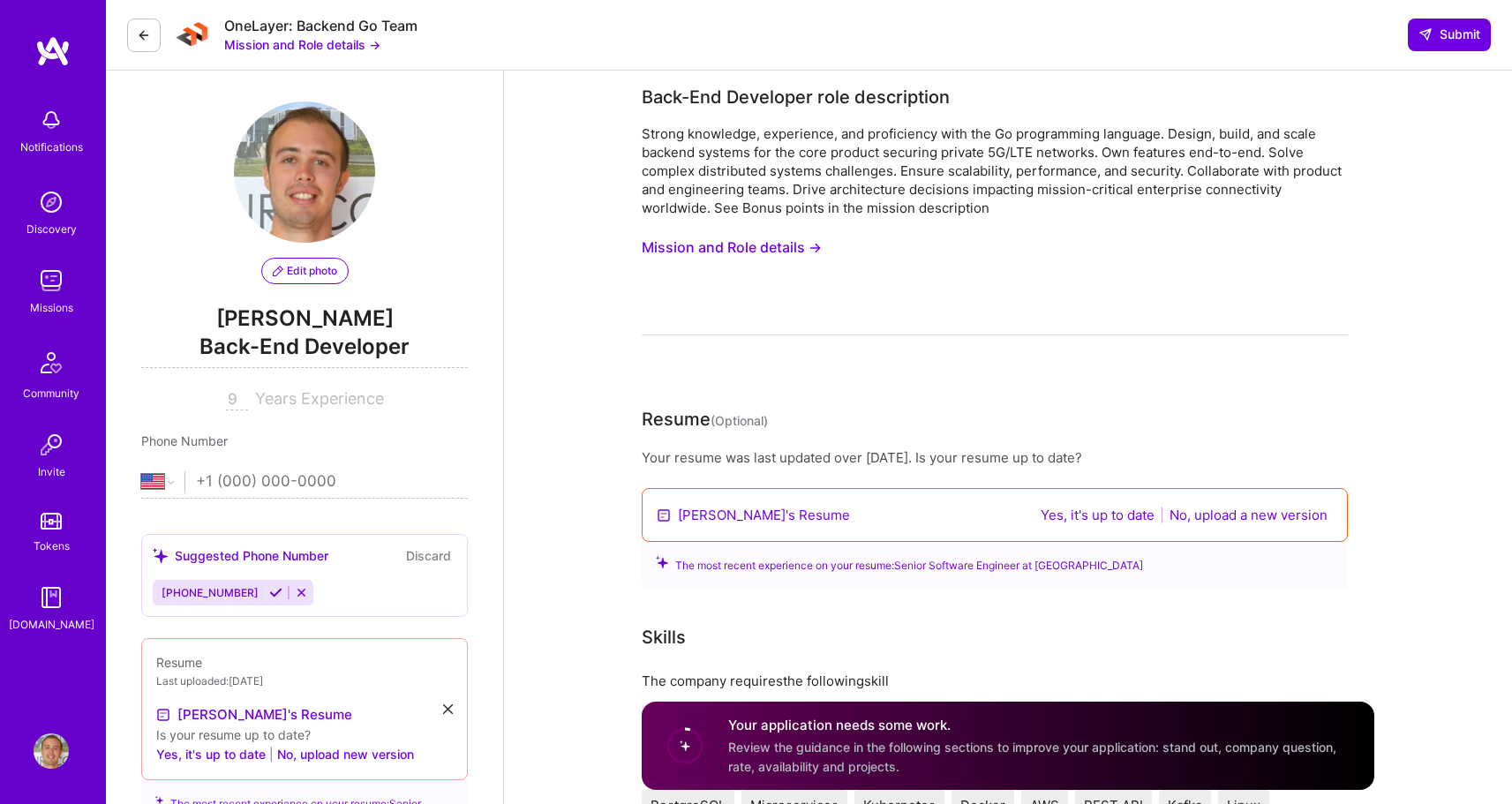
scroll to position [0, 0]
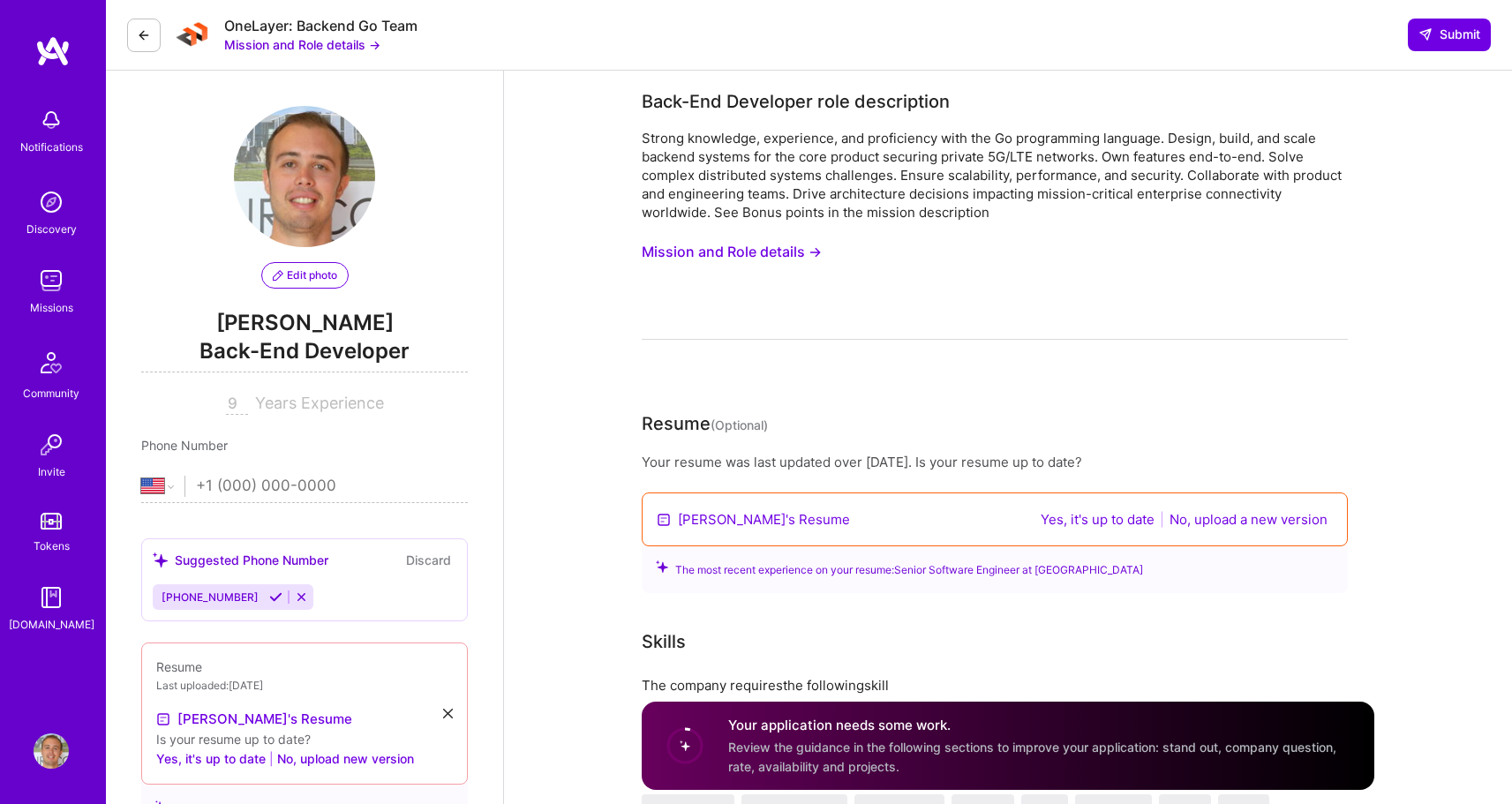
click at [157, 27] on button at bounding box center [144, 36] width 34 height 34
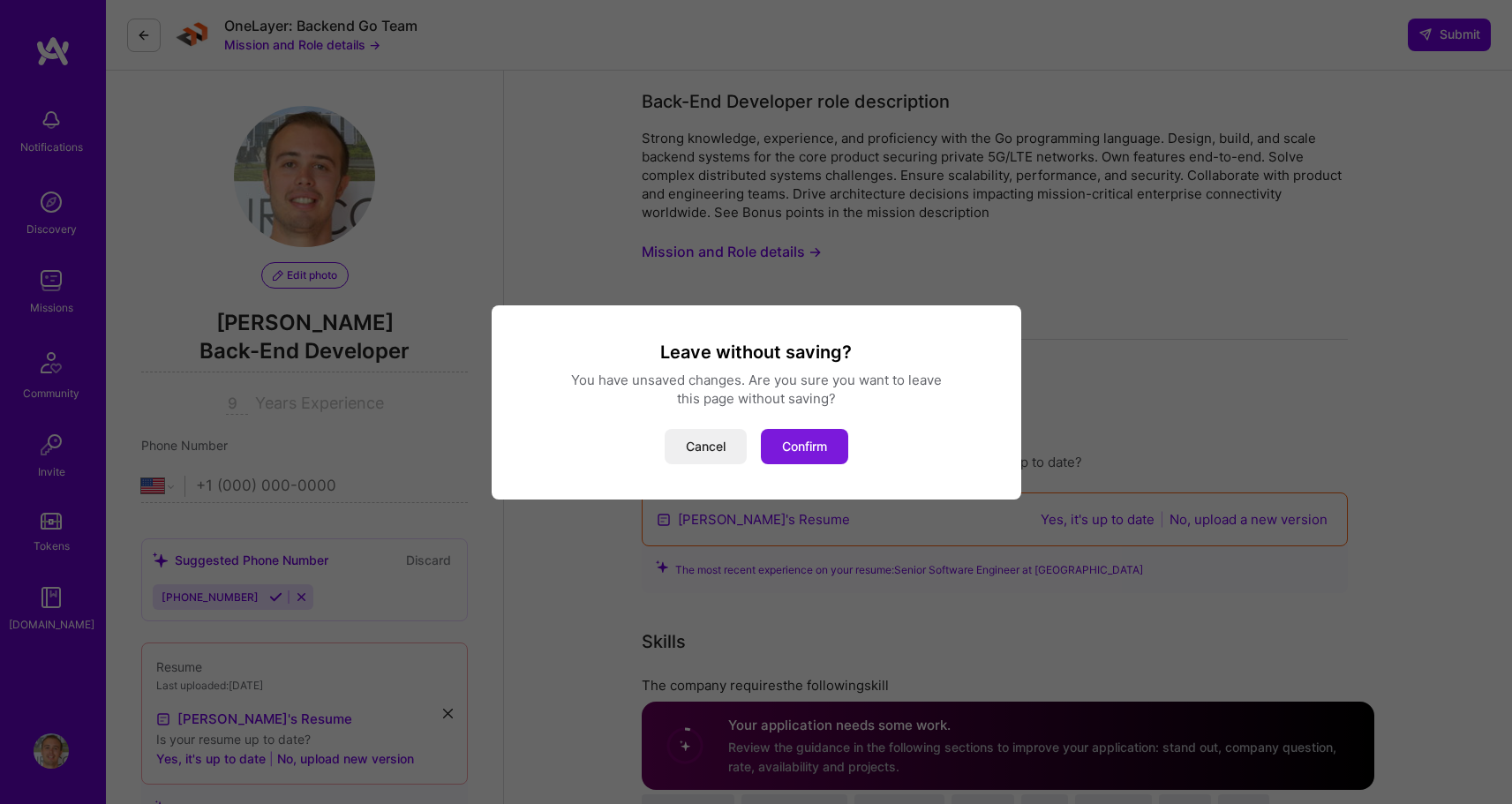
click at [803, 442] on button "Confirm" at bounding box center [804, 445] width 87 height 35
